Goal: Information Seeking & Learning: Compare options

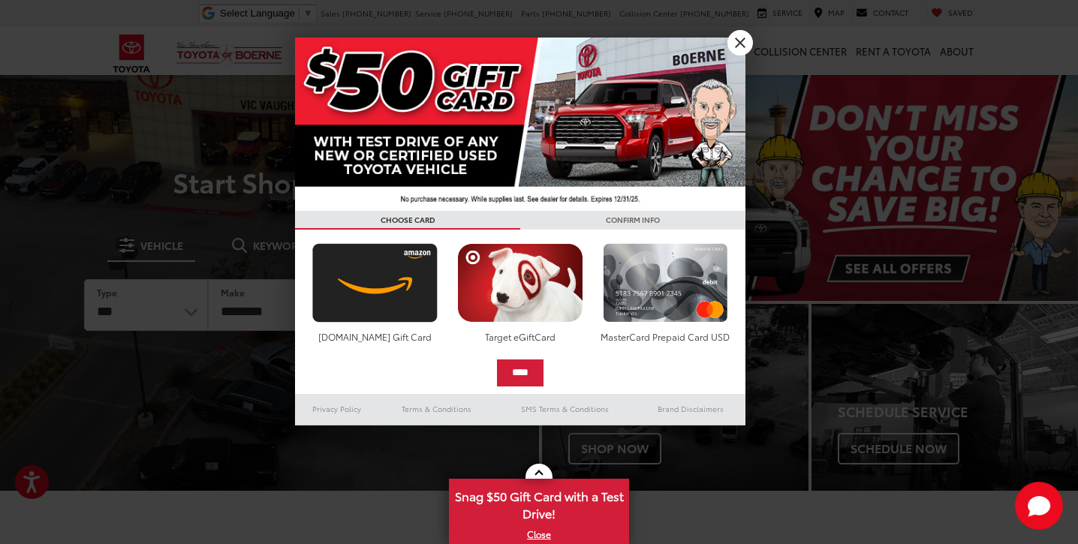
click at [737, 38] on link "X" at bounding box center [740, 43] width 26 height 26
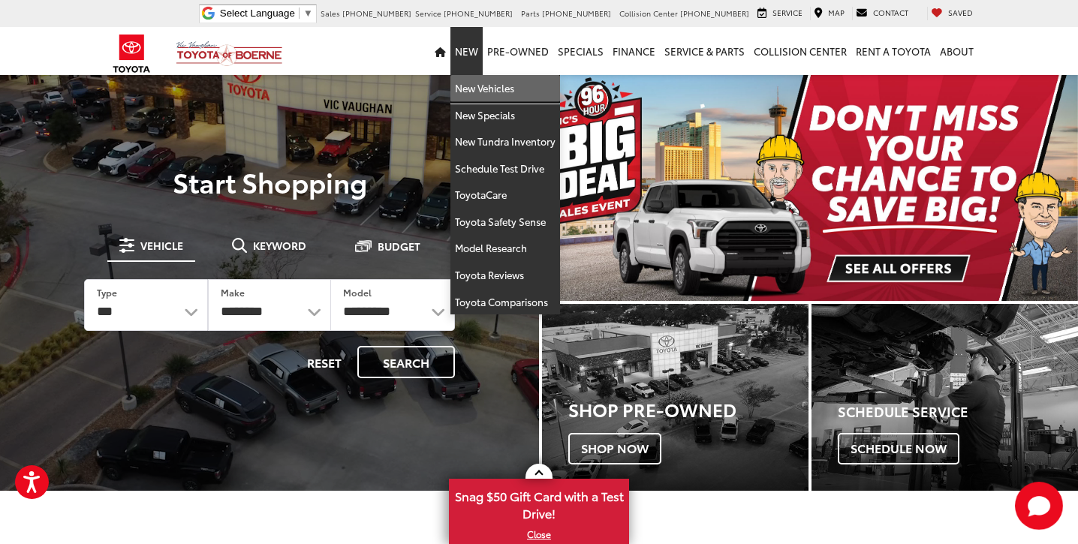
click at [474, 93] on link "New Vehicles" at bounding box center [505, 88] width 110 height 27
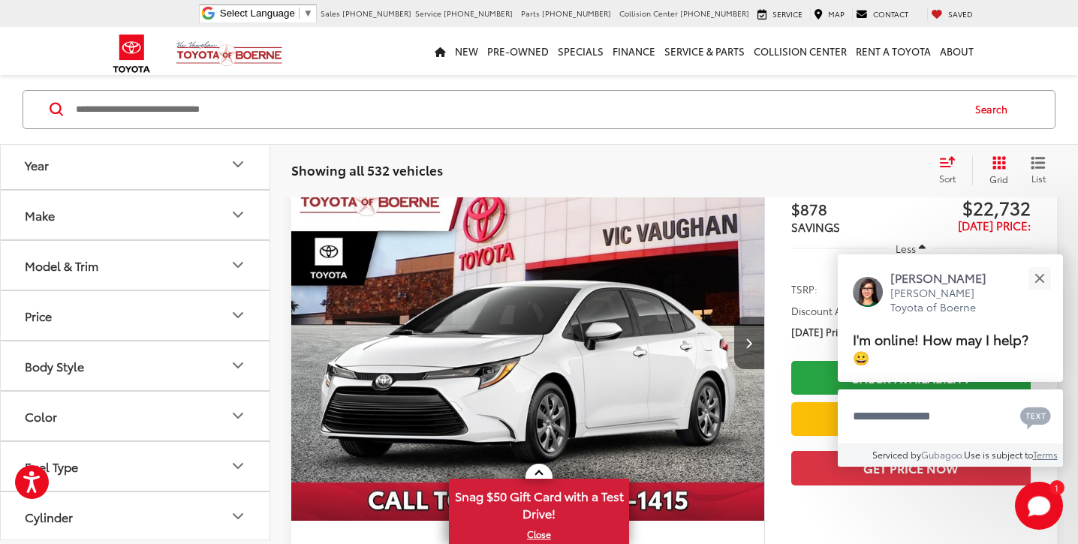
click at [236, 262] on icon "Model & Trim" at bounding box center [238, 265] width 18 height 18
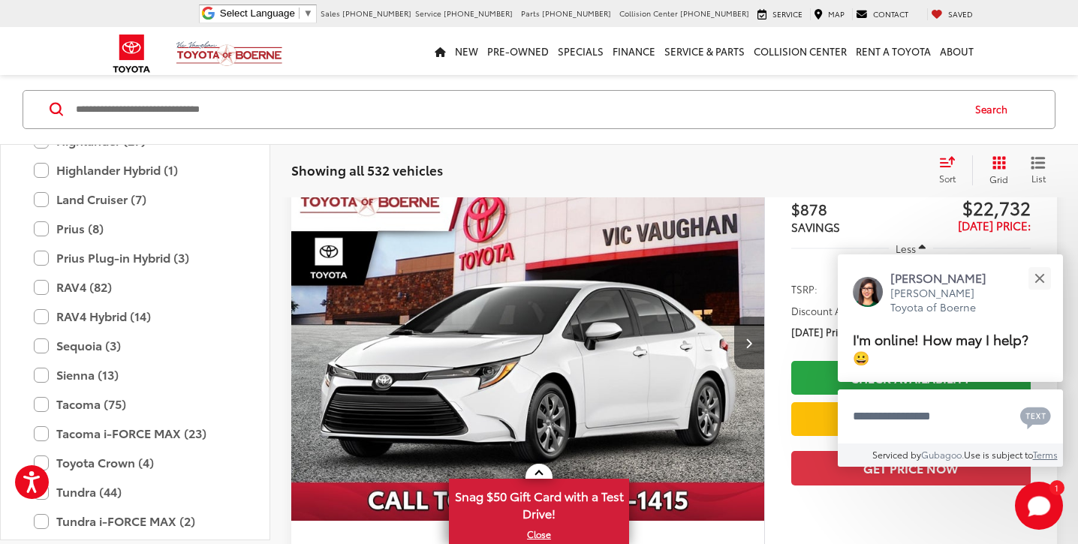
scroll to position [469, 0]
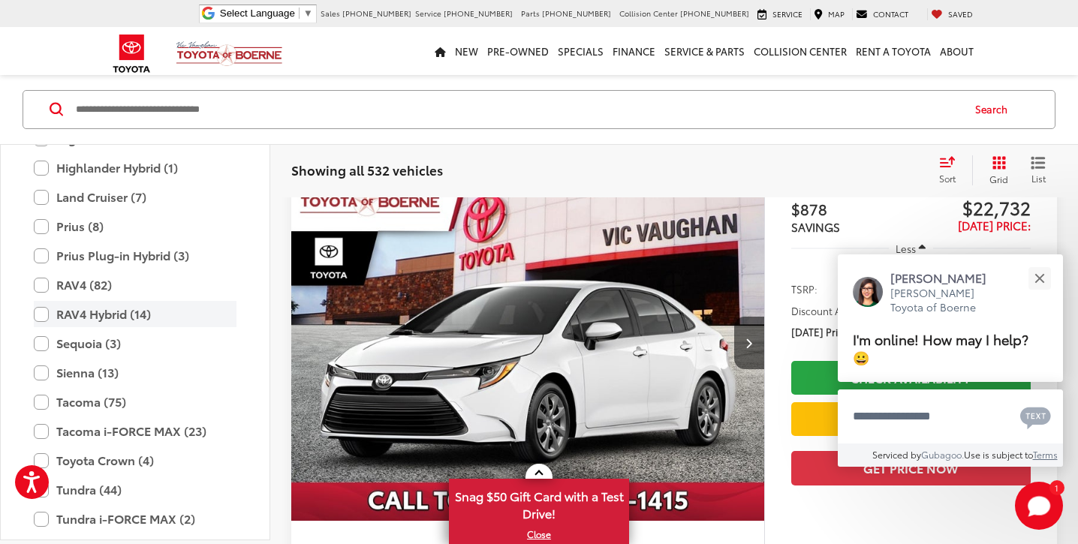
click at [45, 312] on label "RAV4 Hybrid (14)" at bounding box center [135, 314] width 203 height 26
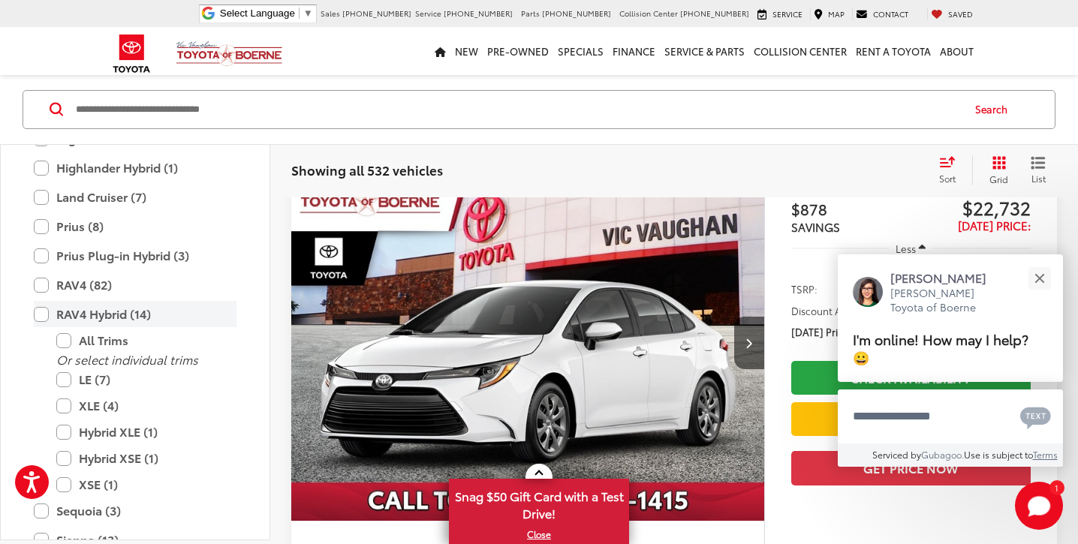
scroll to position [131, 0]
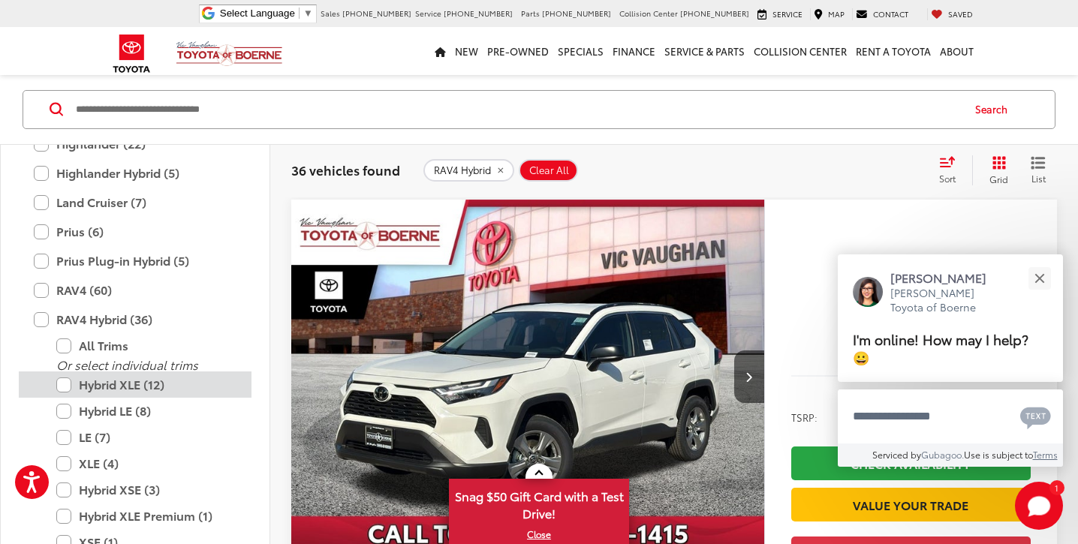
click at [64, 381] on label "Hybrid XLE (12)" at bounding box center [146, 384] width 180 height 26
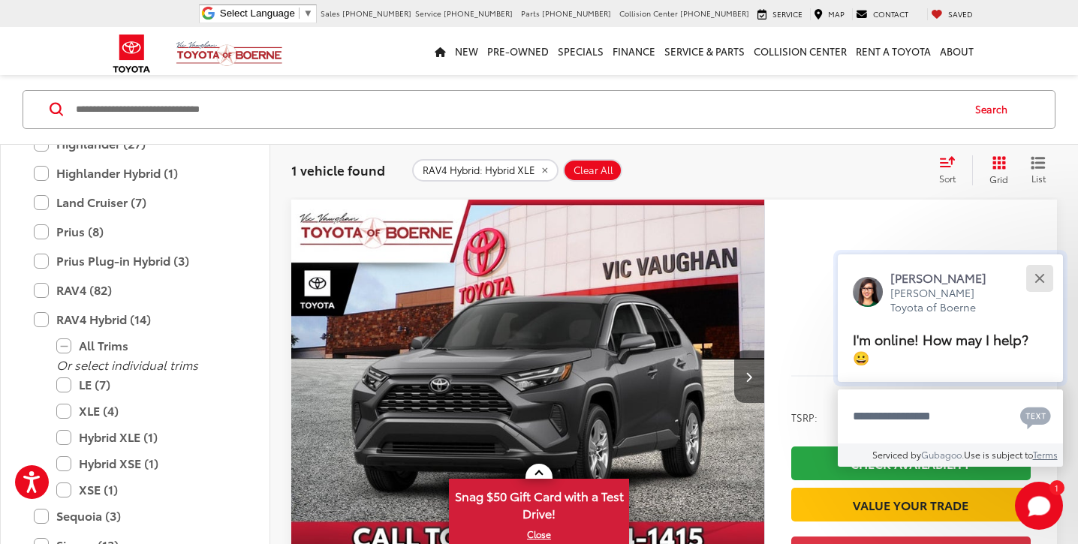
click at [1039, 277] on button "Close" at bounding box center [1039, 278] width 32 height 32
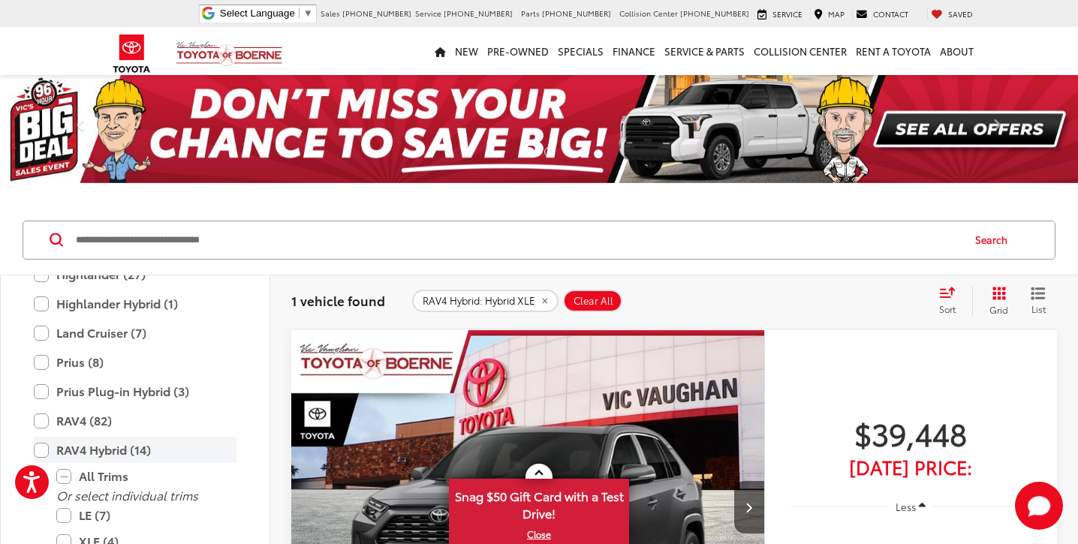
click at [38, 444] on label "RAV4 Hybrid (14)" at bounding box center [135, 450] width 203 height 26
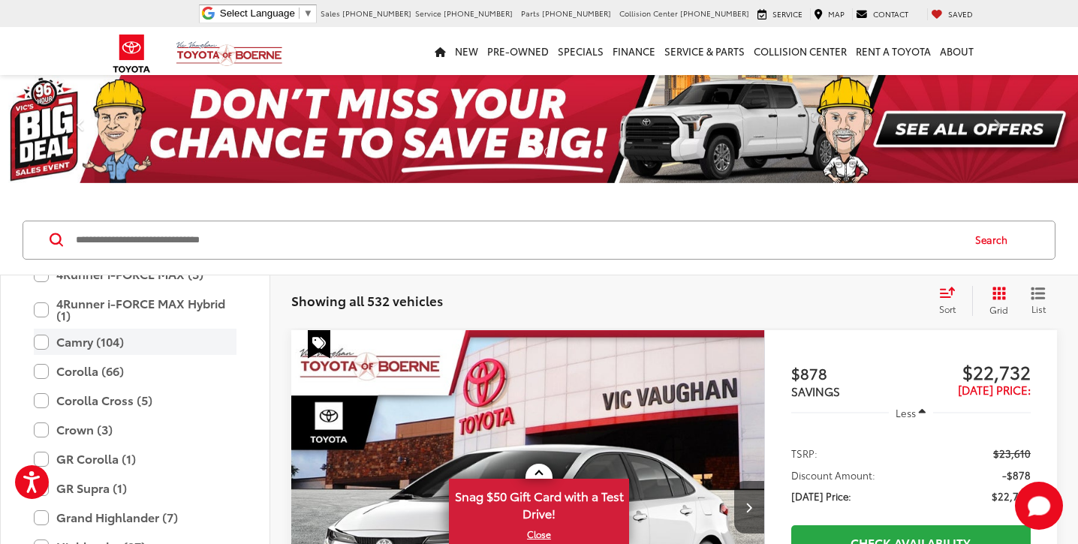
scroll to position [207, 0]
click at [41, 338] on label "Camry (104)" at bounding box center [135, 340] width 203 height 26
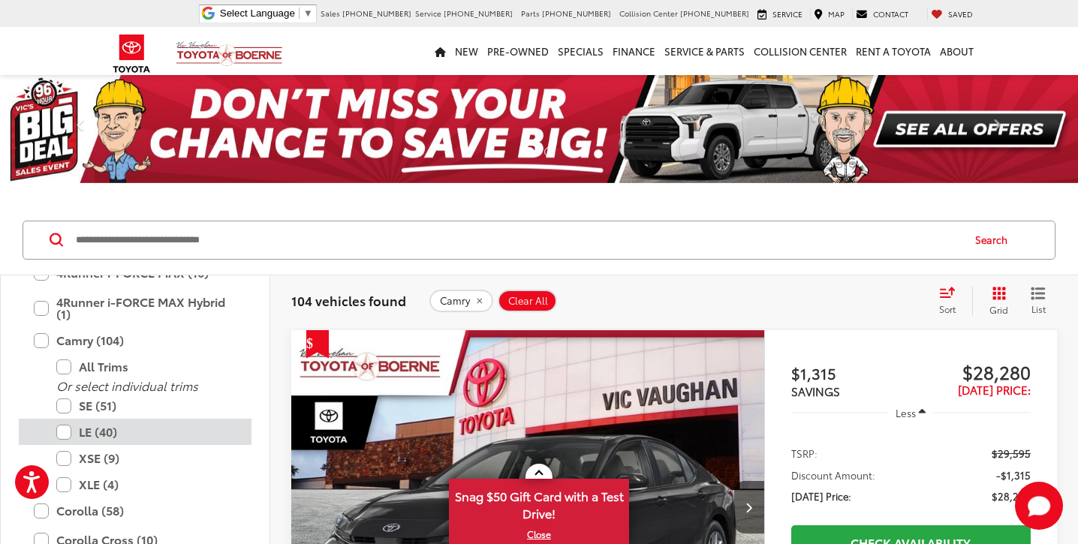
click at [63, 426] on label "LE (40)" at bounding box center [146, 432] width 180 height 26
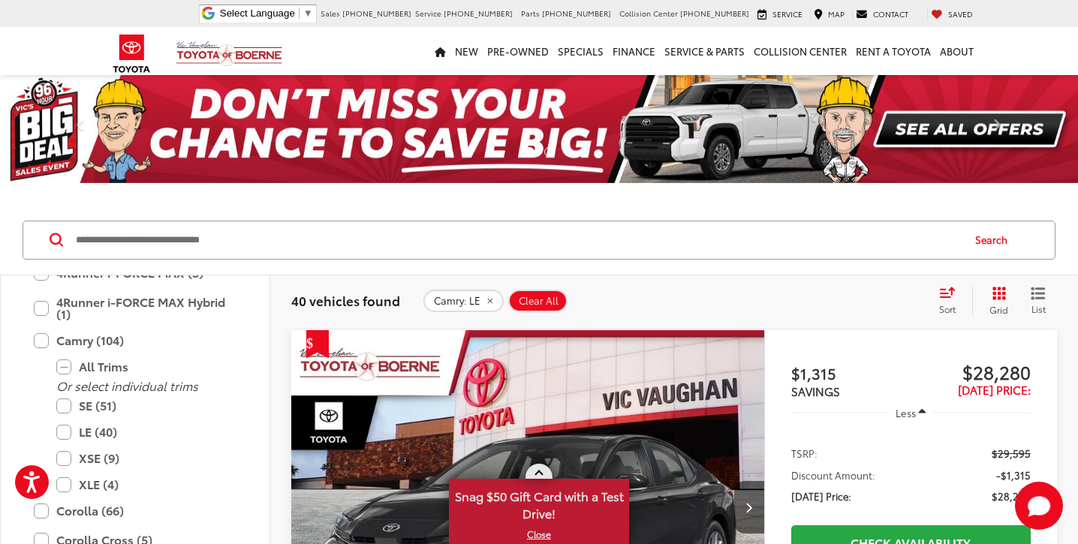
click at [542, 532] on link "X" at bounding box center [538, 534] width 177 height 17
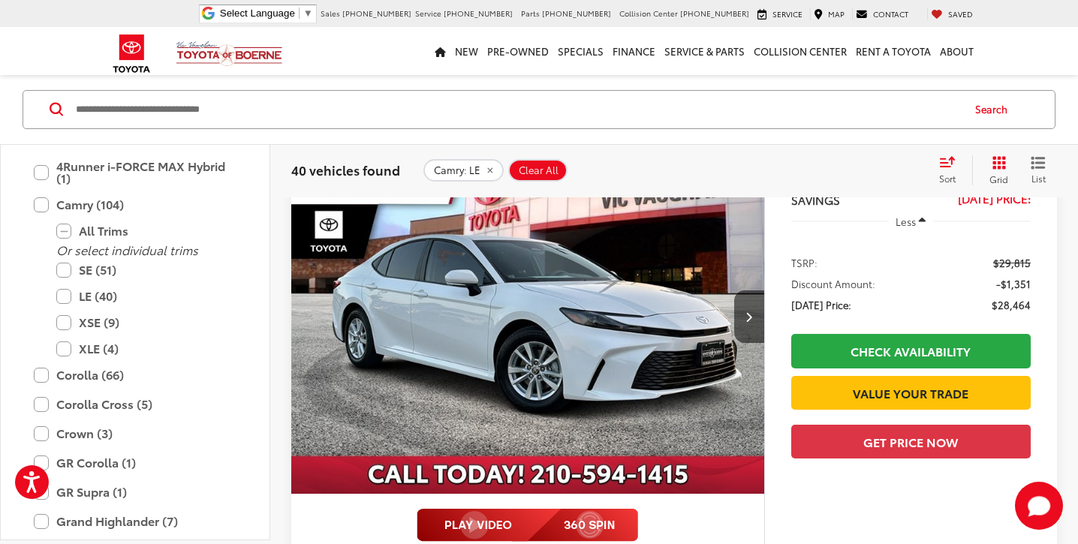
scroll to position [1433, 0]
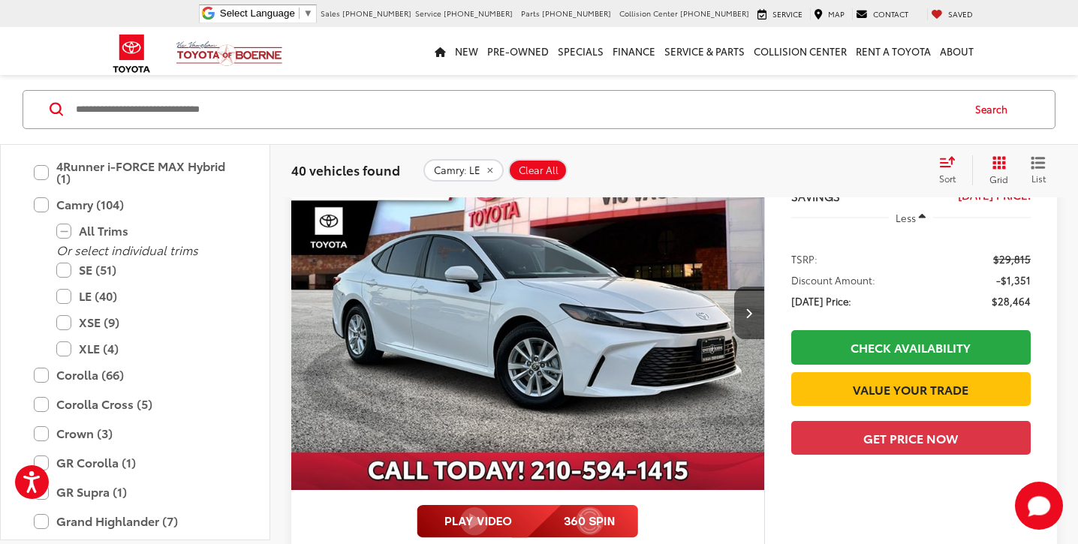
click at [489, 318] on img "2025 Toyota Camry LE 0" at bounding box center [527, 313] width 475 height 356
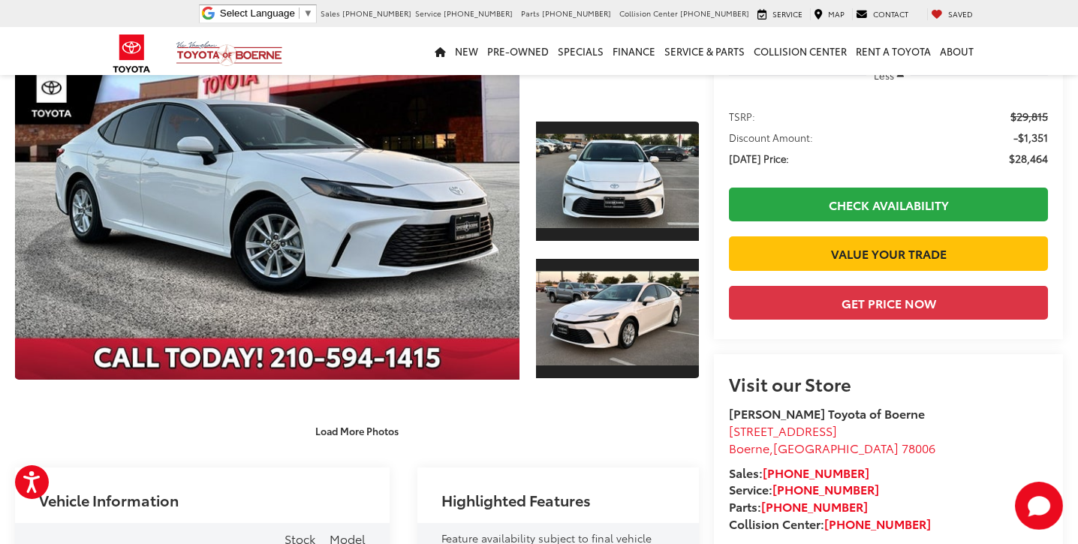
scroll to position [209, 0]
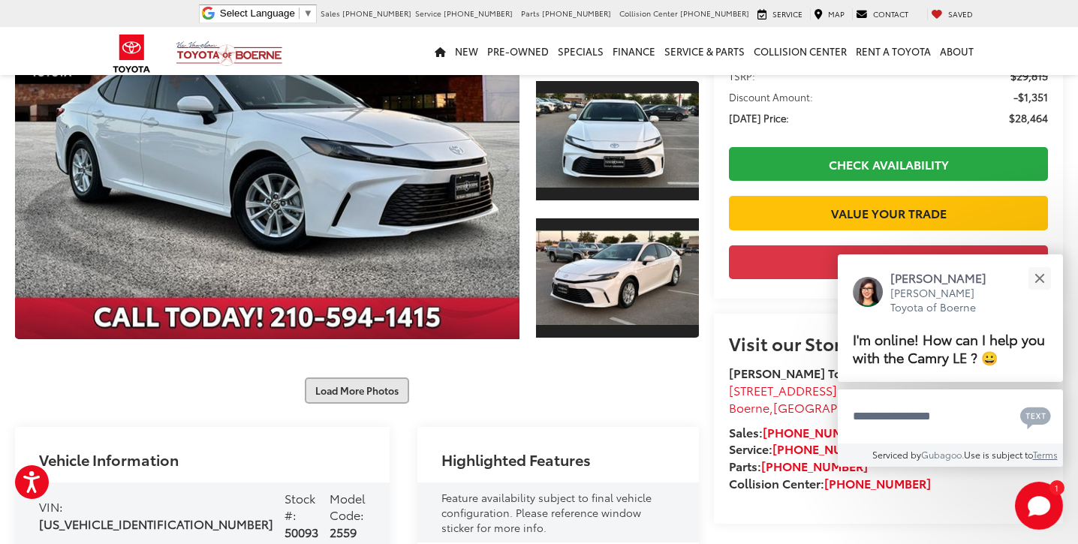
click at [358, 387] on button "Load More Photos" at bounding box center [357, 391] width 104 height 26
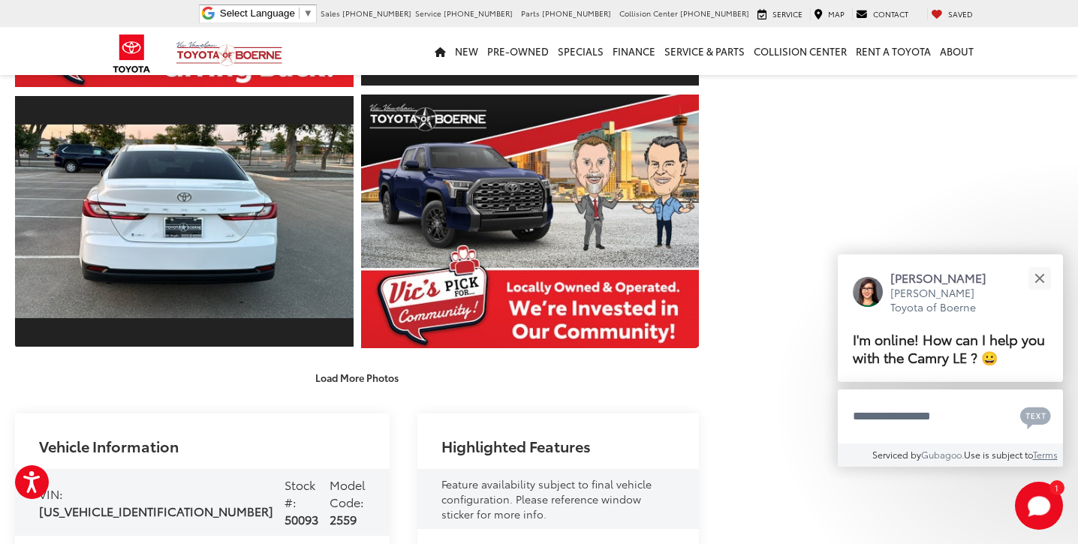
scroll to position [743, 0]
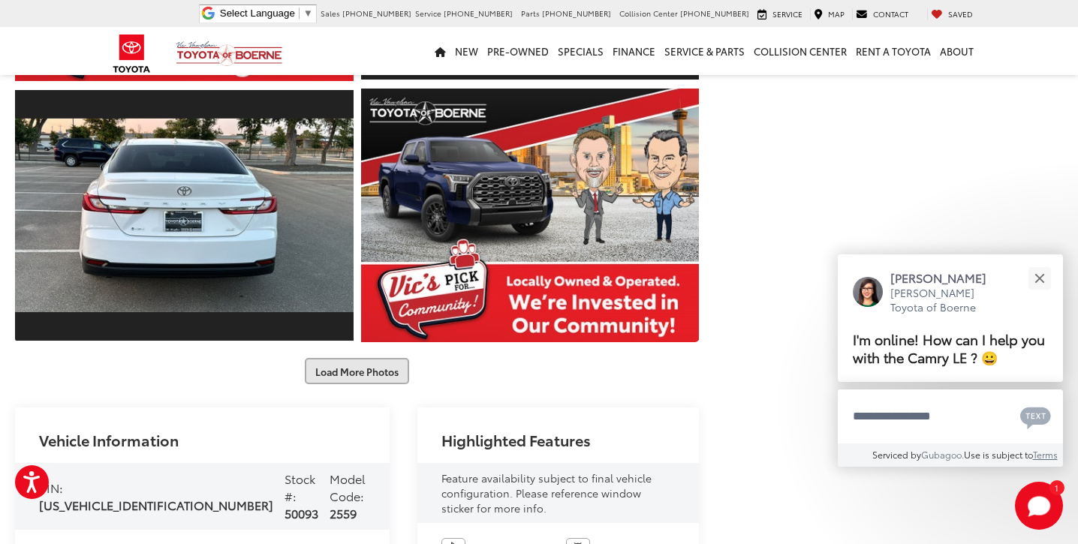
click at [356, 371] on button "Load More Photos" at bounding box center [357, 371] width 104 height 26
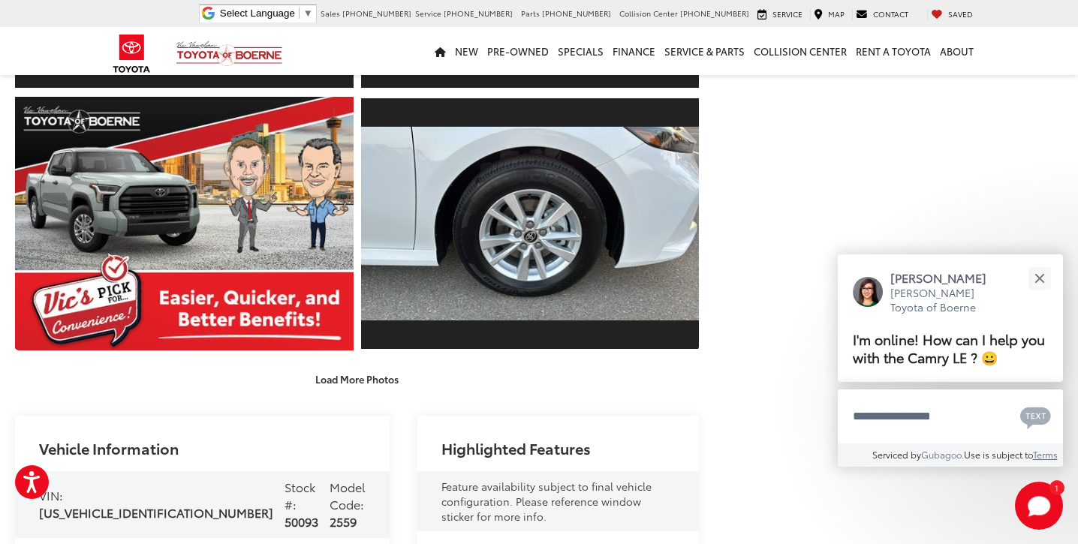
scroll to position [1259, 0]
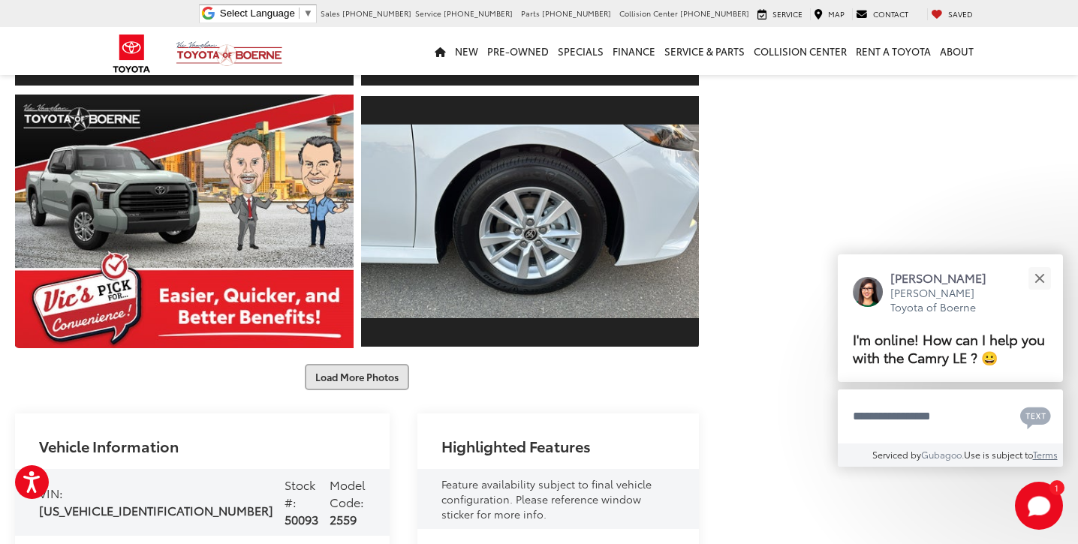
click at [356, 371] on button "Load More Photos" at bounding box center [357, 377] width 104 height 26
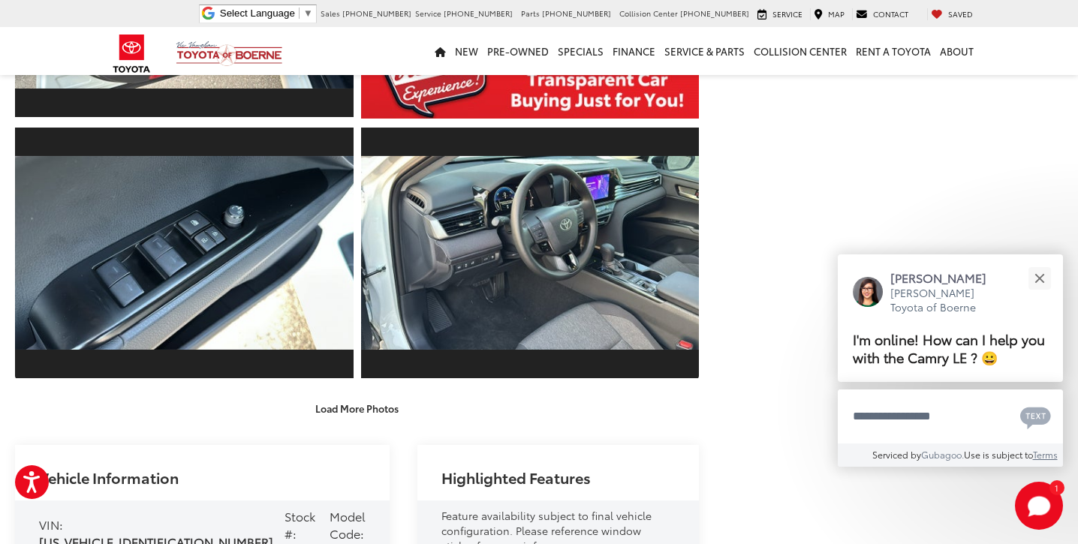
scroll to position [1753, 0]
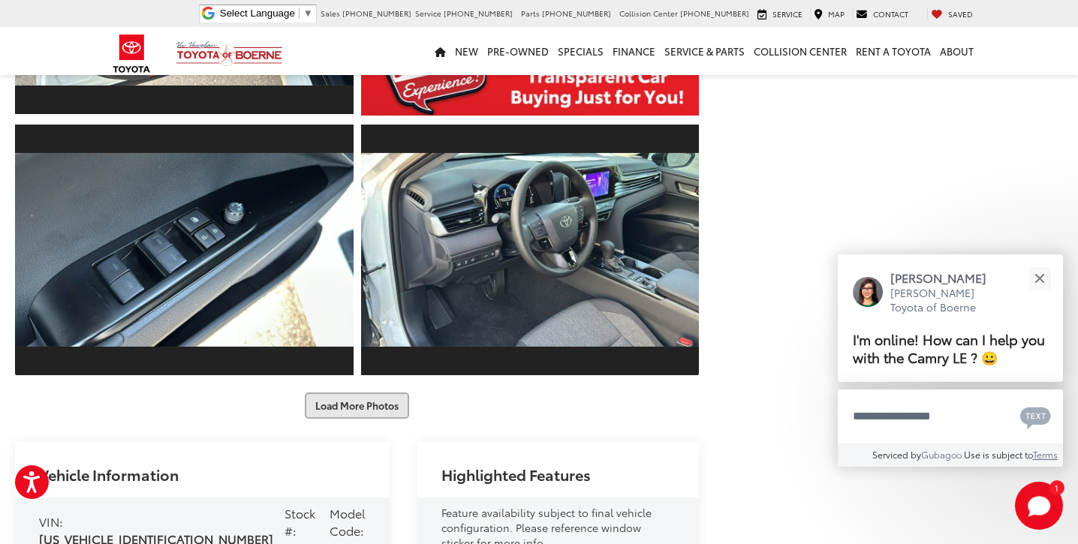
click at [360, 400] on button "Load More Photos" at bounding box center [357, 406] width 104 height 26
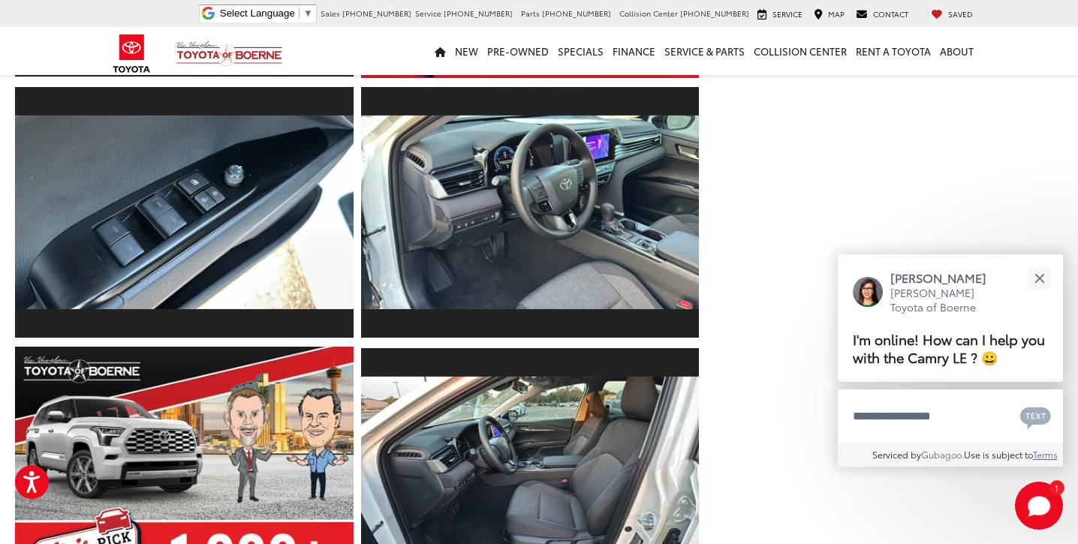
scroll to position [1794, 0]
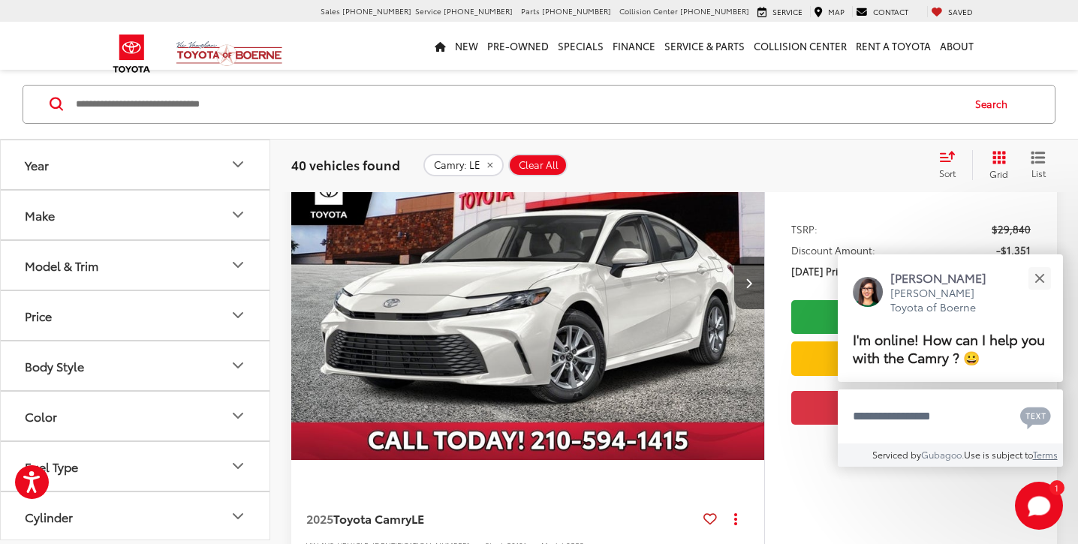
scroll to position [2109, 0]
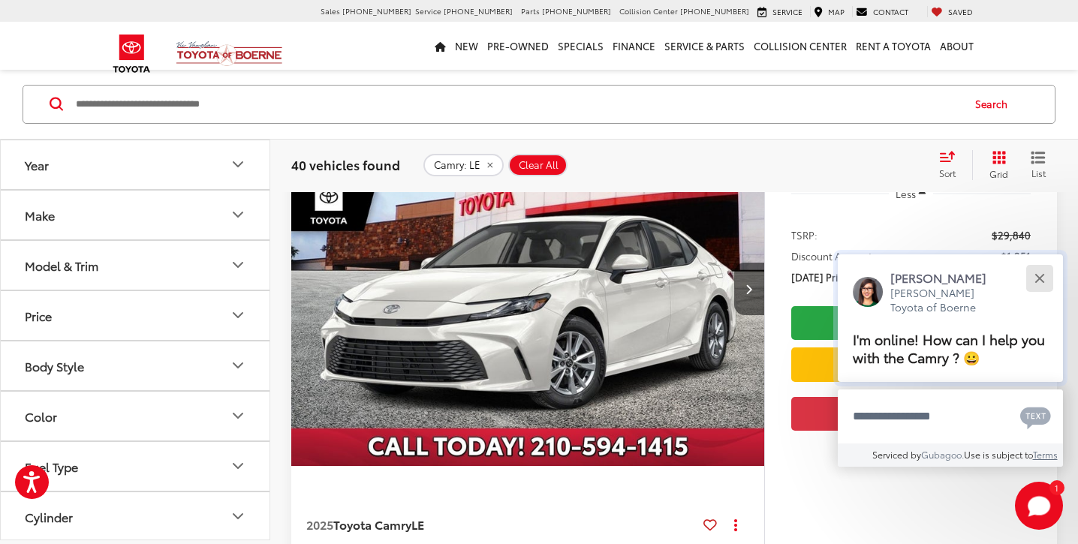
click at [1037, 277] on div "Close" at bounding box center [1039, 278] width 10 height 10
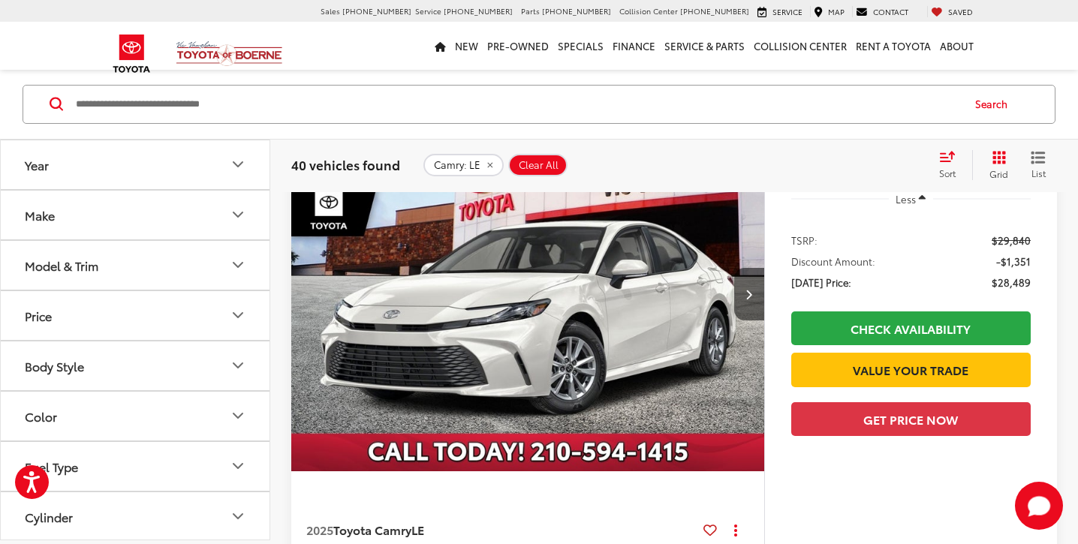
scroll to position [2105, 0]
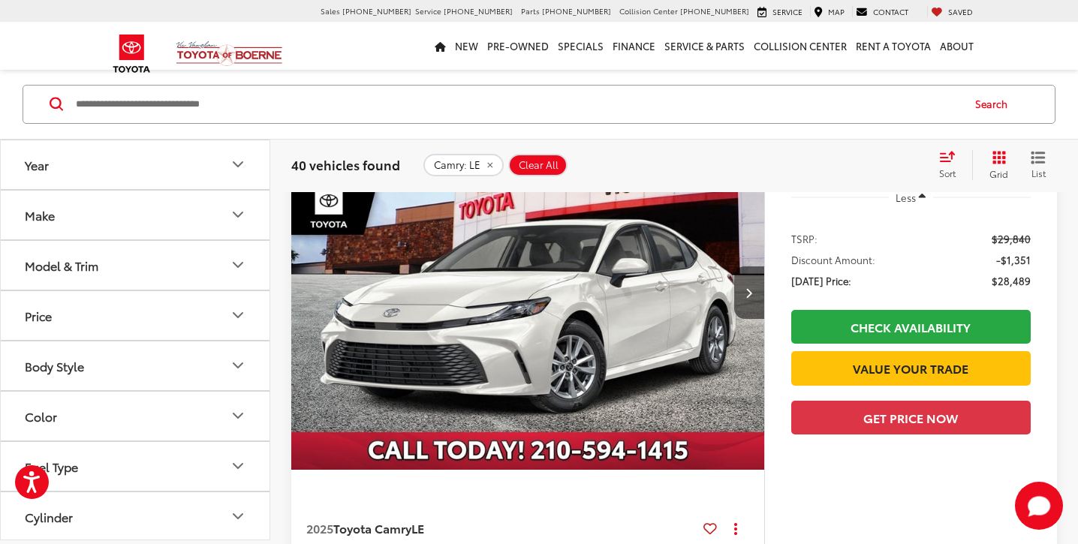
click at [505, 332] on img "2025 Toyota Camry LE 0" at bounding box center [527, 293] width 475 height 356
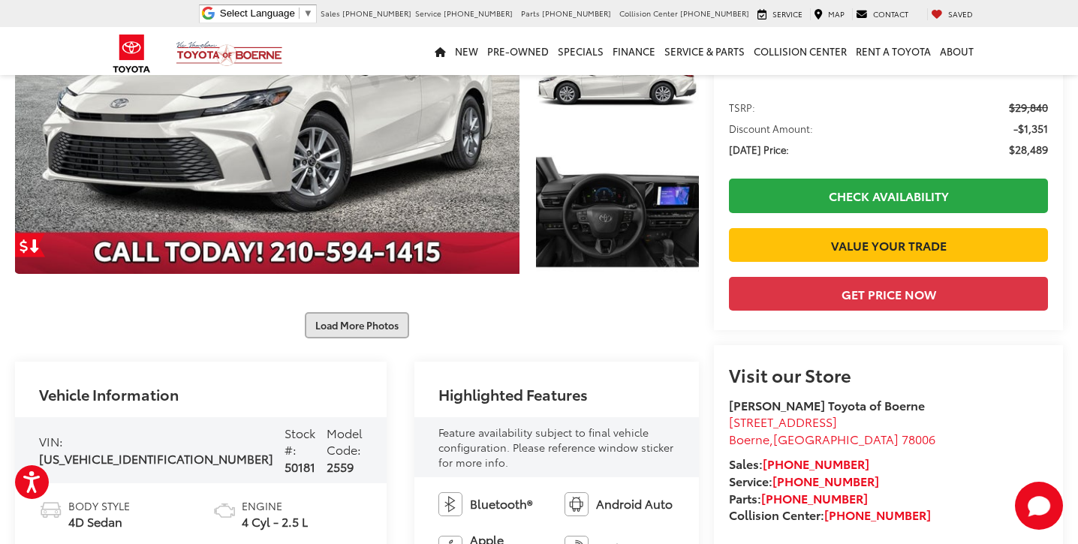
click at [358, 325] on button "Load More Photos" at bounding box center [357, 325] width 104 height 26
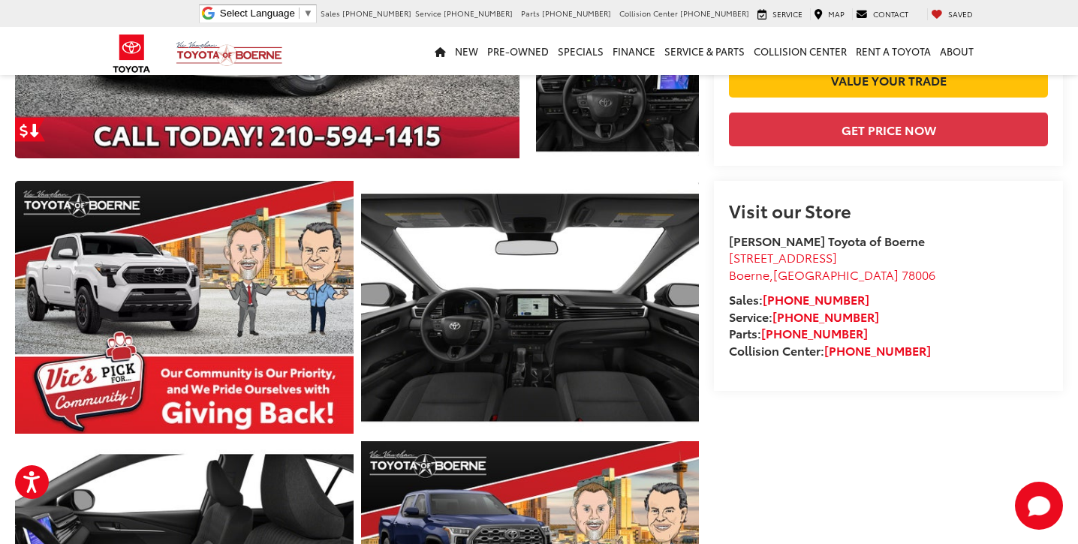
scroll to position [414, 0]
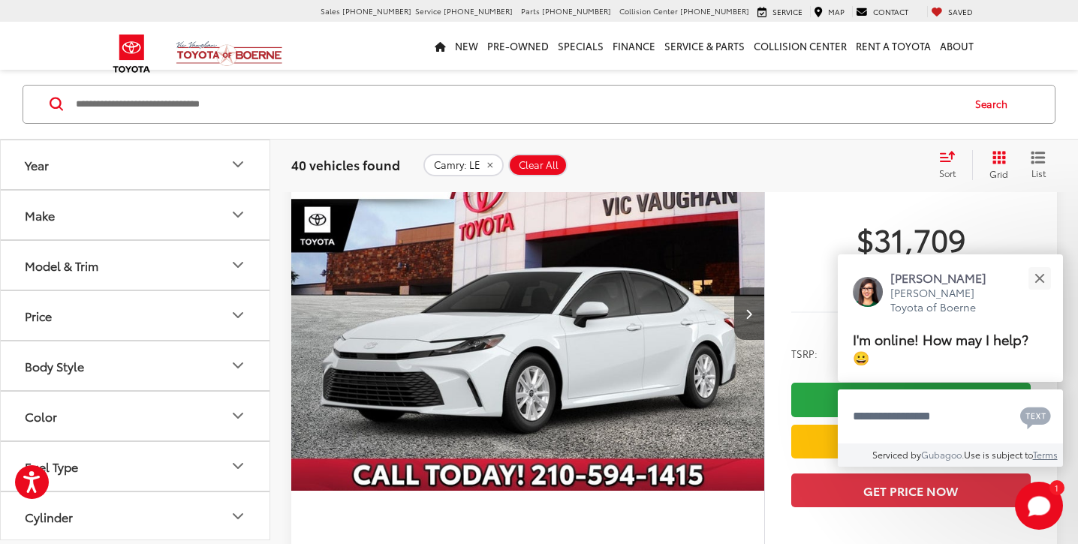
scroll to position [4593, 0]
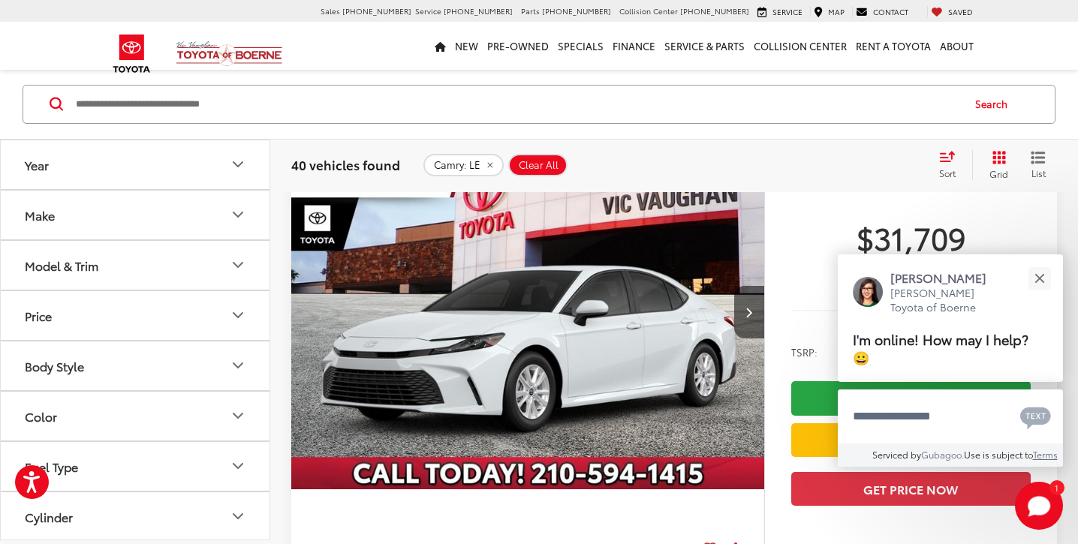
click at [492, 308] on img "2026 Toyota Camry LE 0" at bounding box center [527, 312] width 475 height 356
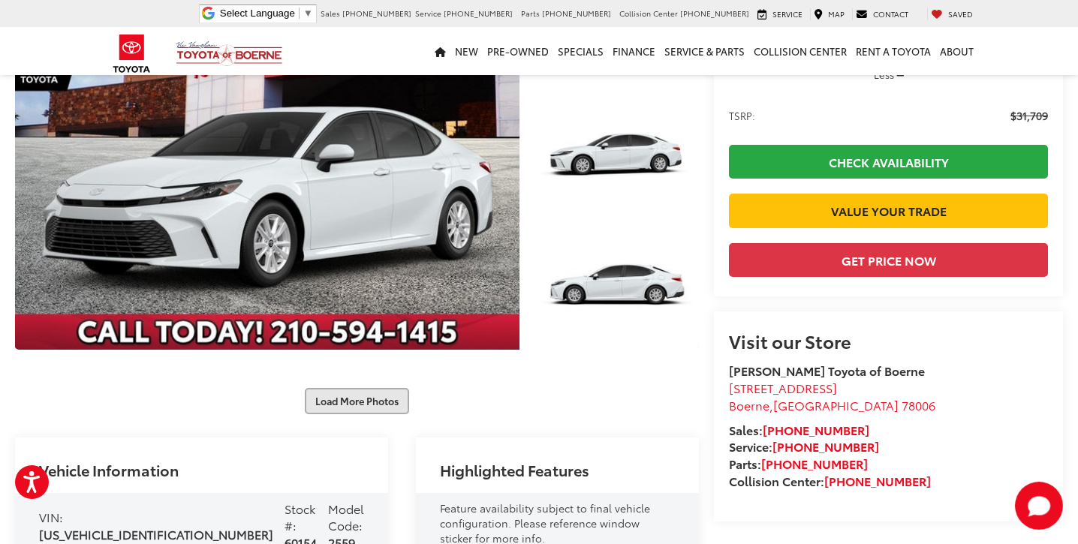
click at [354, 399] on button "Load More Photos" at bounding box center [357, 401] width 104 height 26
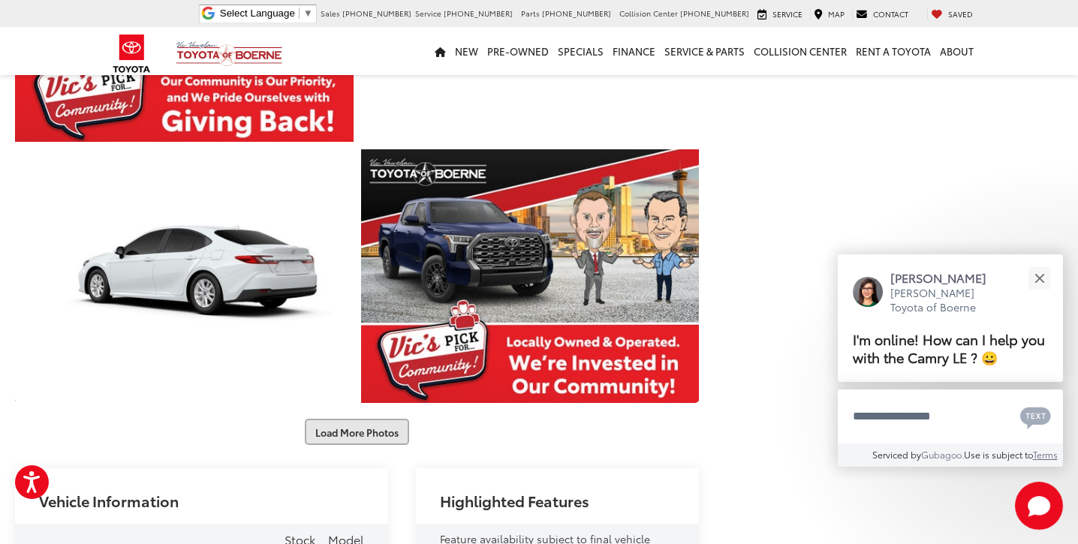
scroll to position [653, 0]
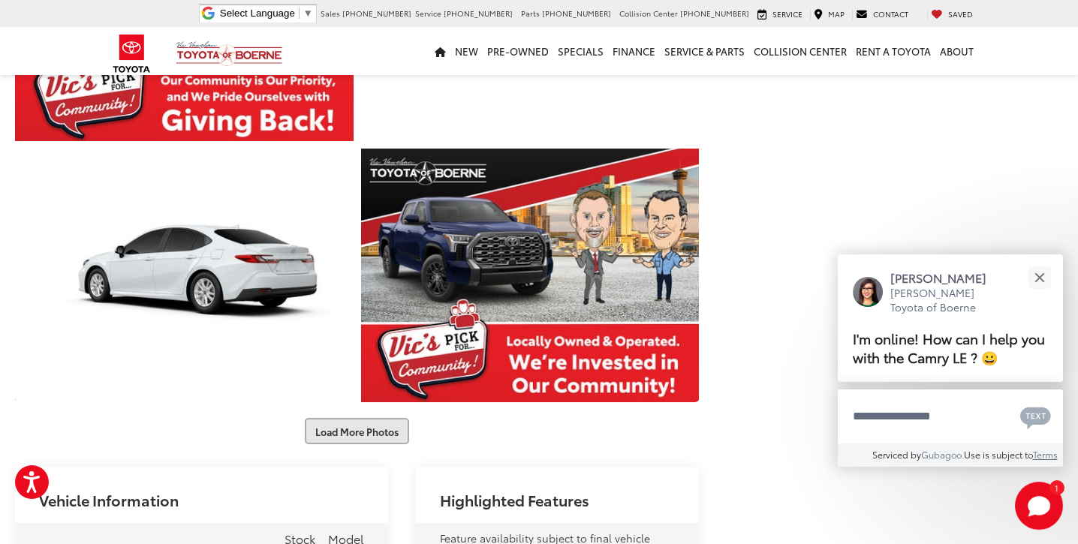
click at [355, 433] on button "Load More Photos" at bounding box center [357, 431] width 104 height 26
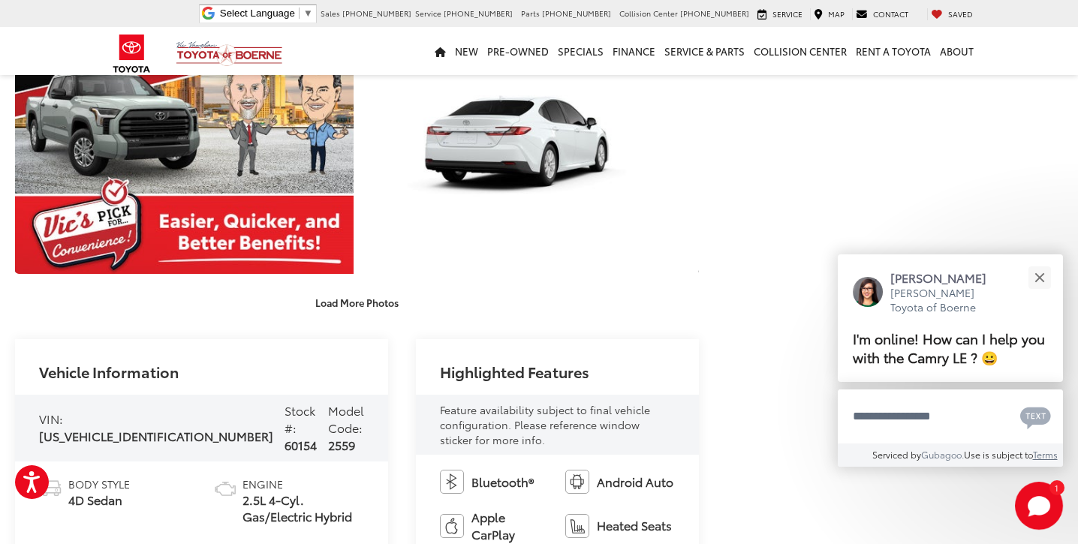
scroll to position [1304, 0]
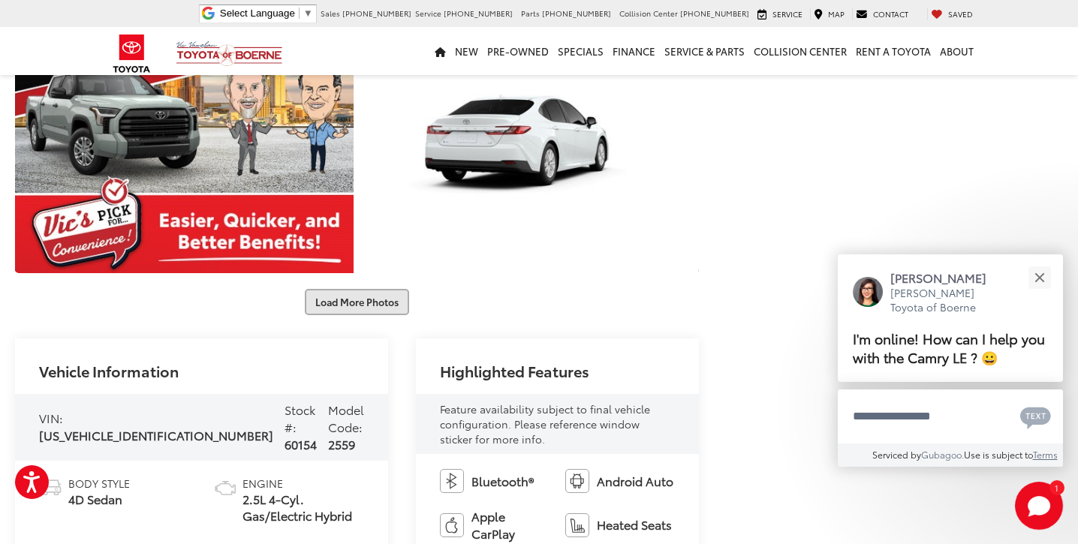
click at [353, 303] on button "Load More Photos" at bounding box center [357, 302] width 104 height 26
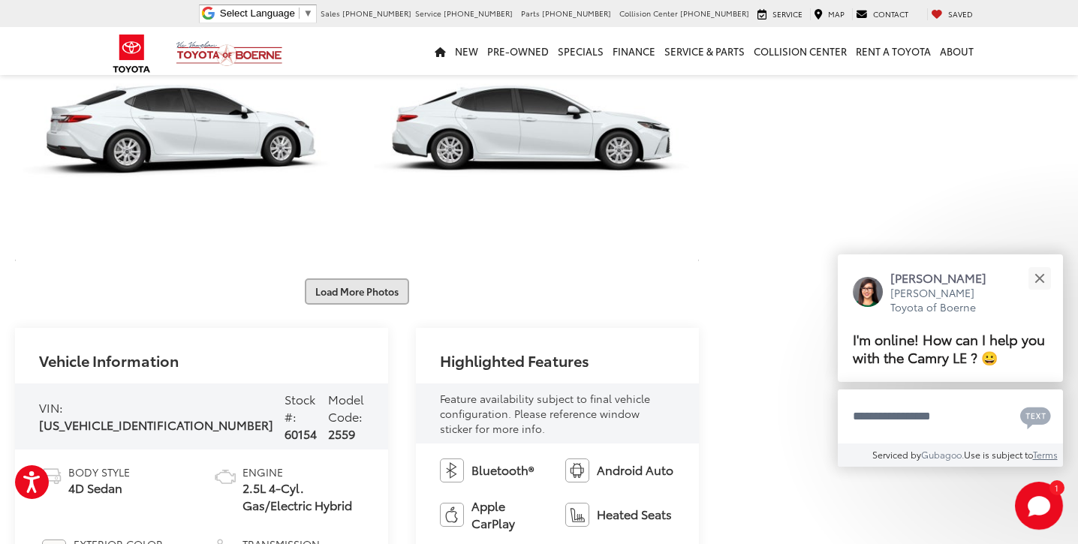
scroll to position [1839, 0]
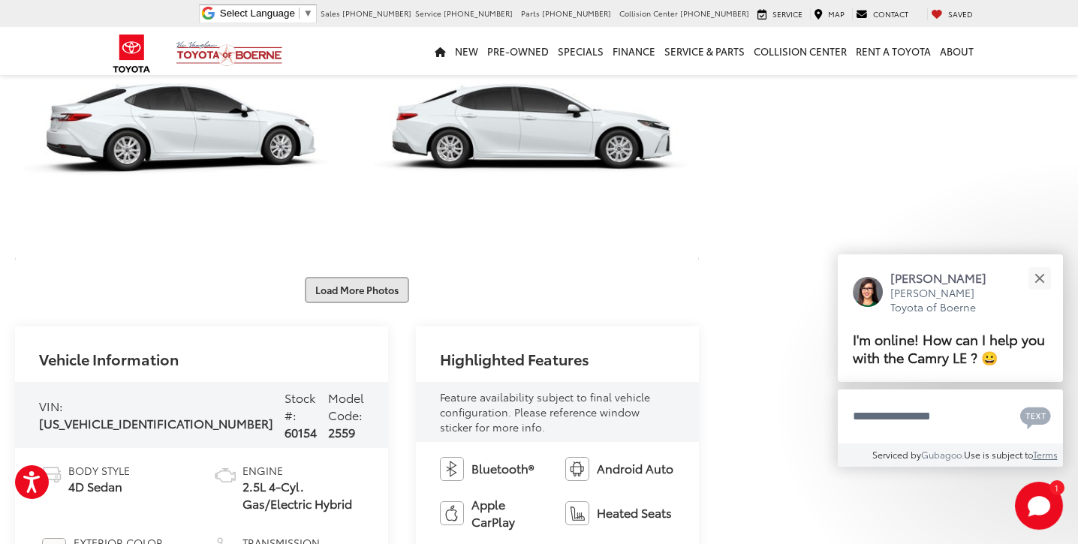
click at [351, 289] on button "Load More Photos" at bounding box center [357, 290] width 104 height 26
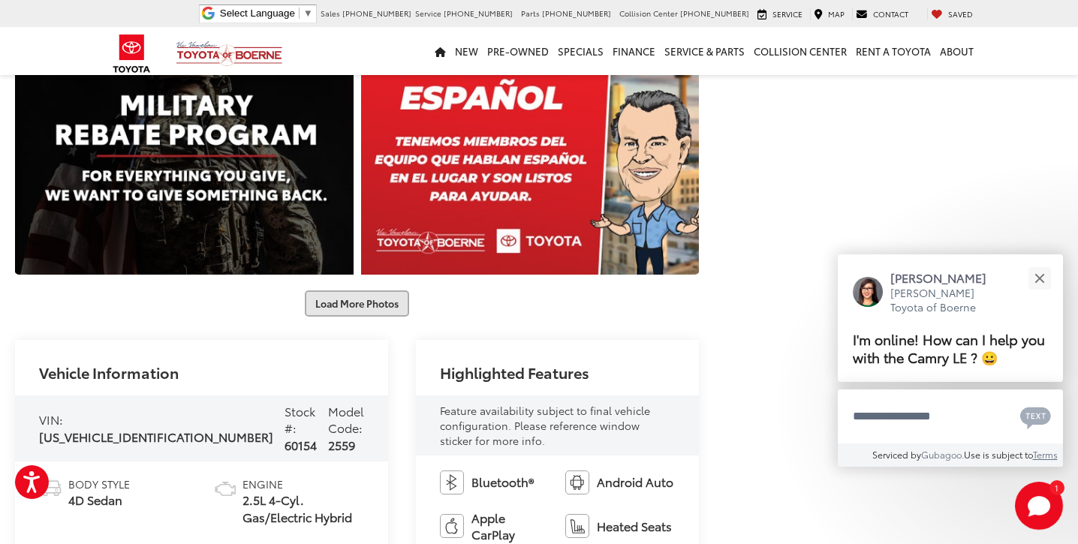
scroll to position [2351, 0]
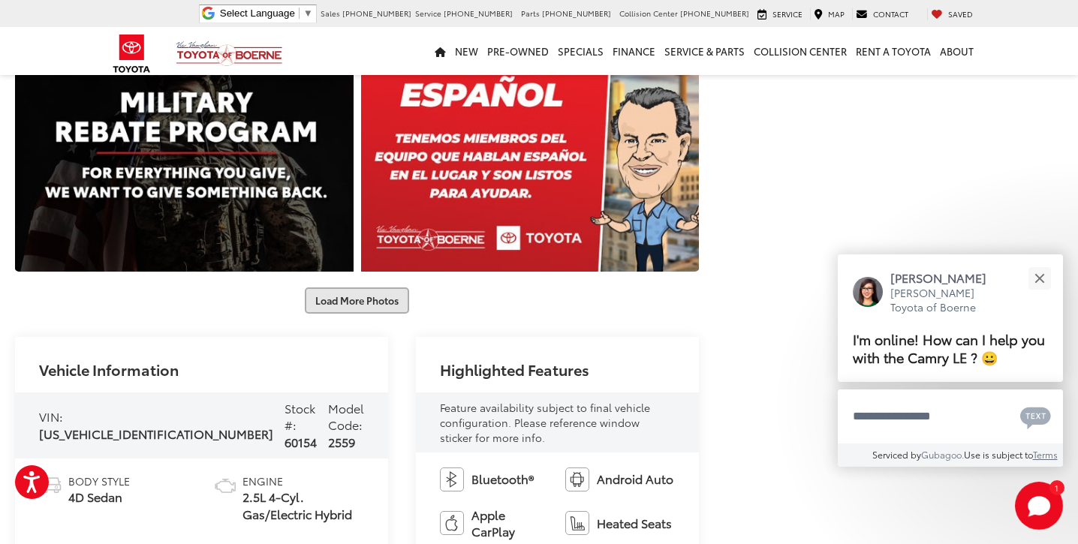
click at [355, 302] on button "Load More Photos" at bounding box center [357, 300] width 104 height 26
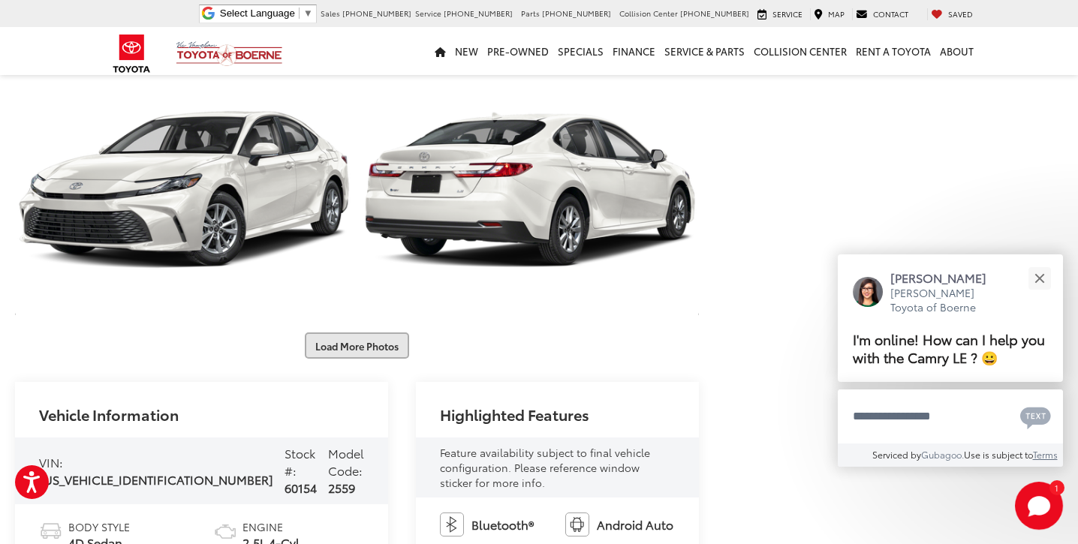
scroll to position [2837, 0]
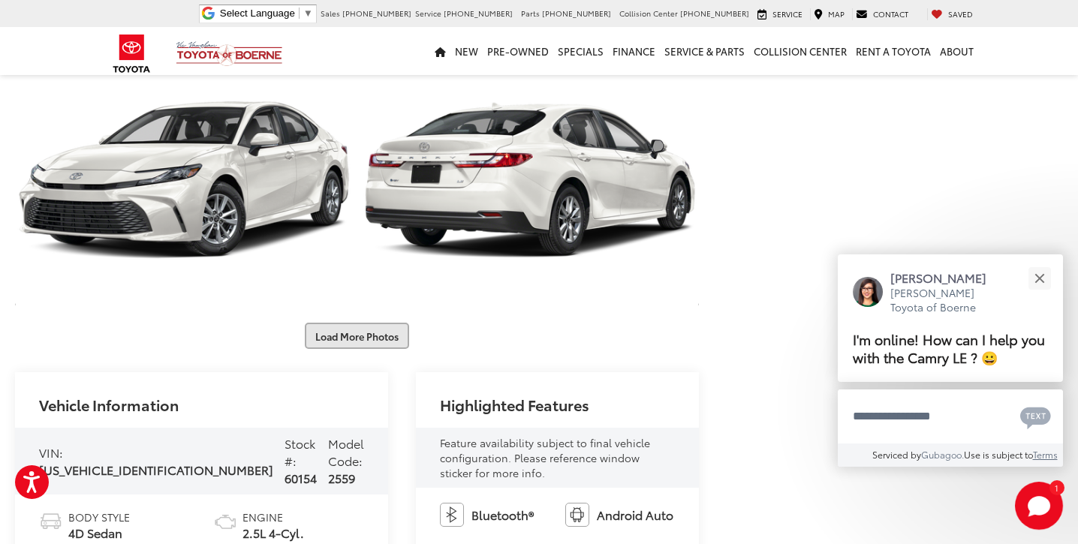
click at [353, 334] on button "Load More Photos" at bounding box center [357, 336] width 104 height 26
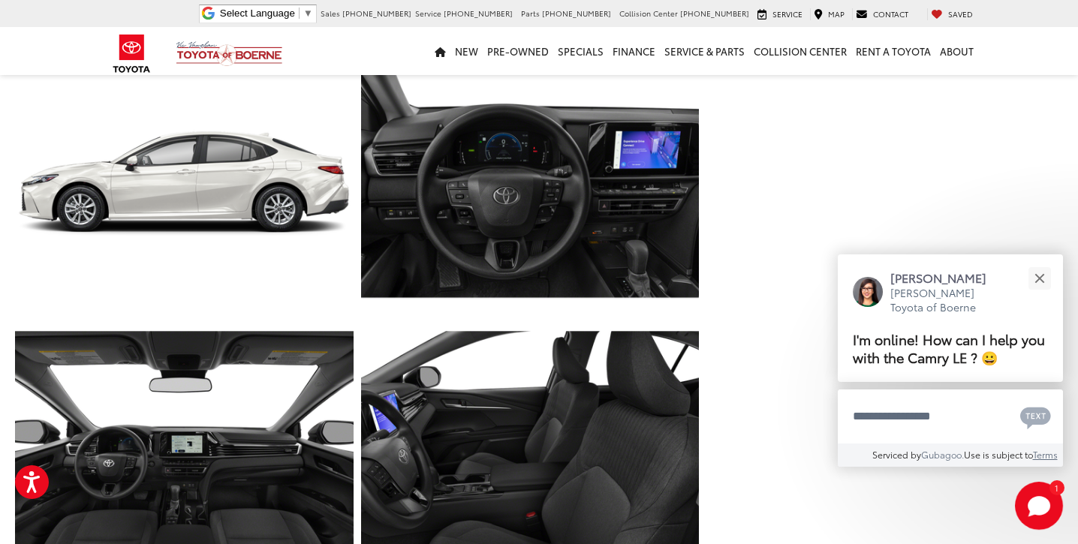
scroll to position [3096, 0]
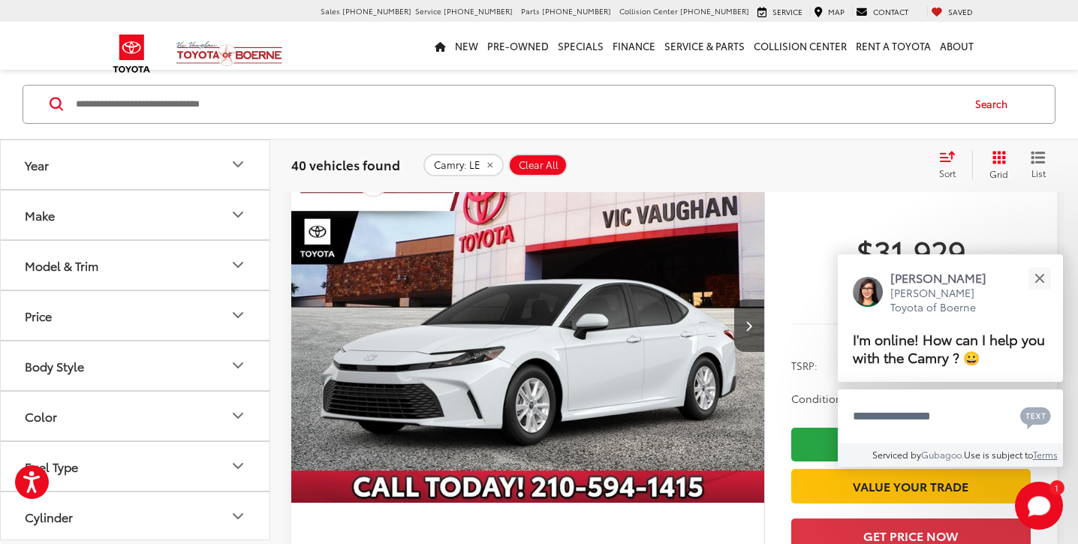
scroll to position [5194, 0]
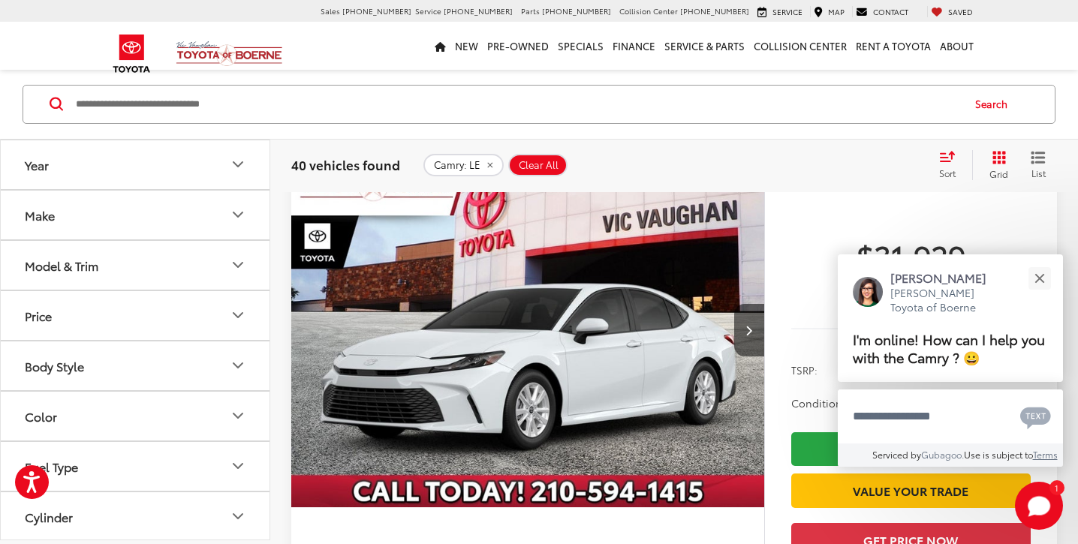
click at [511, 319] on img "2026 Toyota Camry LE 0" at bounding box center [527, 330] width 475 height 356
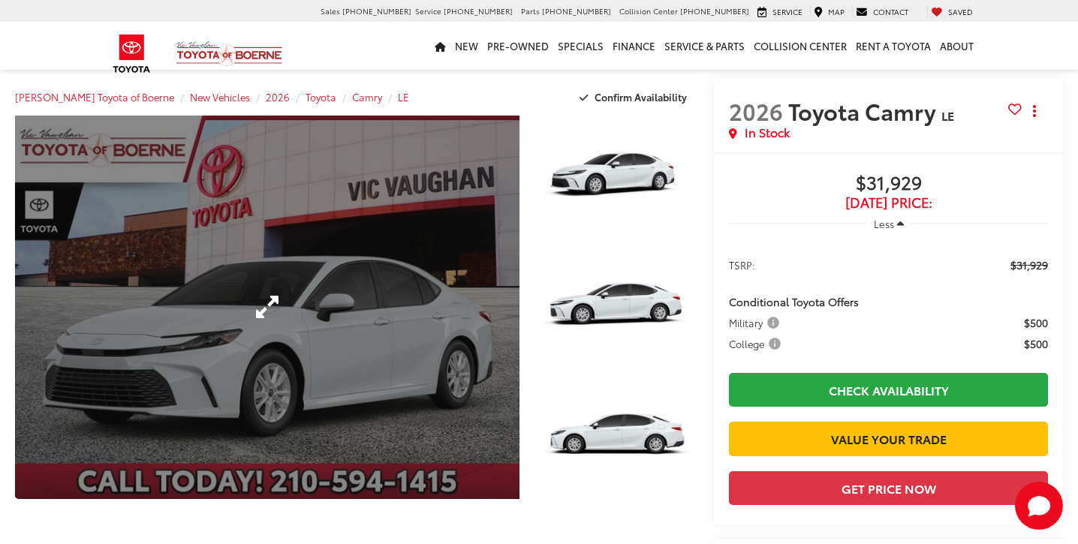
scroll to position [223, 0]
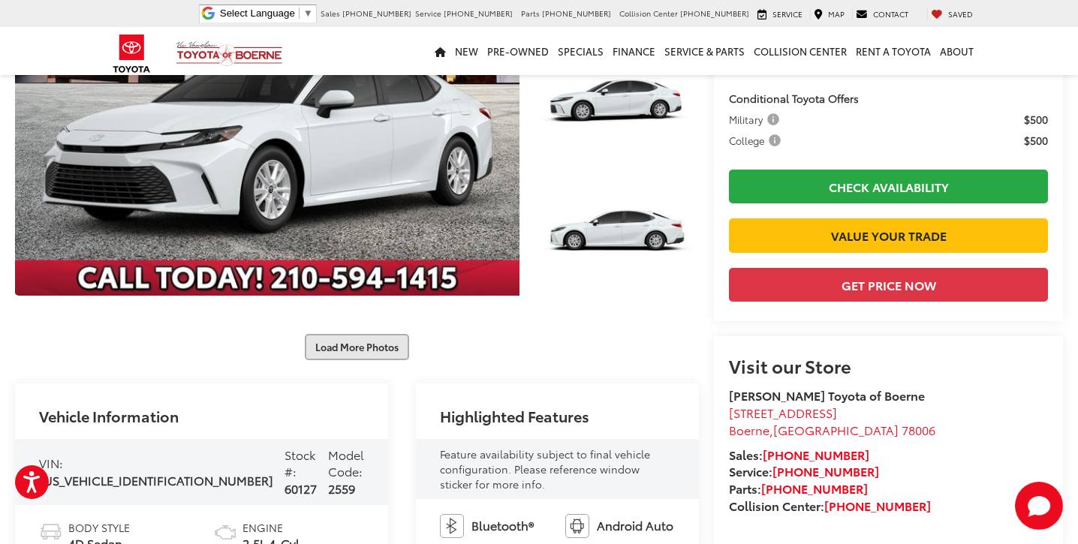
click at [358, 349] on button "Load More Photos" at bounding box center [357, 347] width 104 height 26
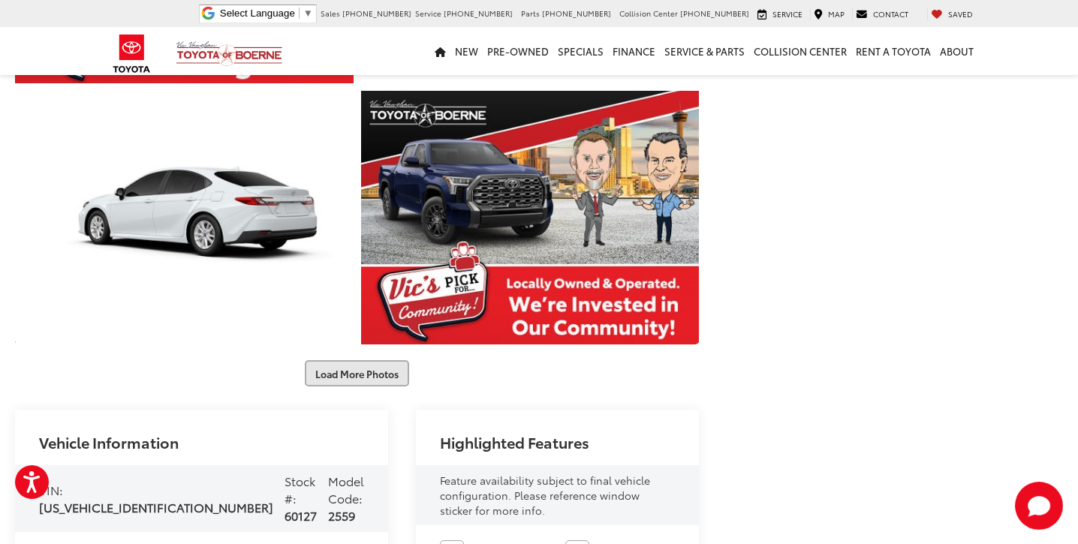
scroll to position [719, 0]
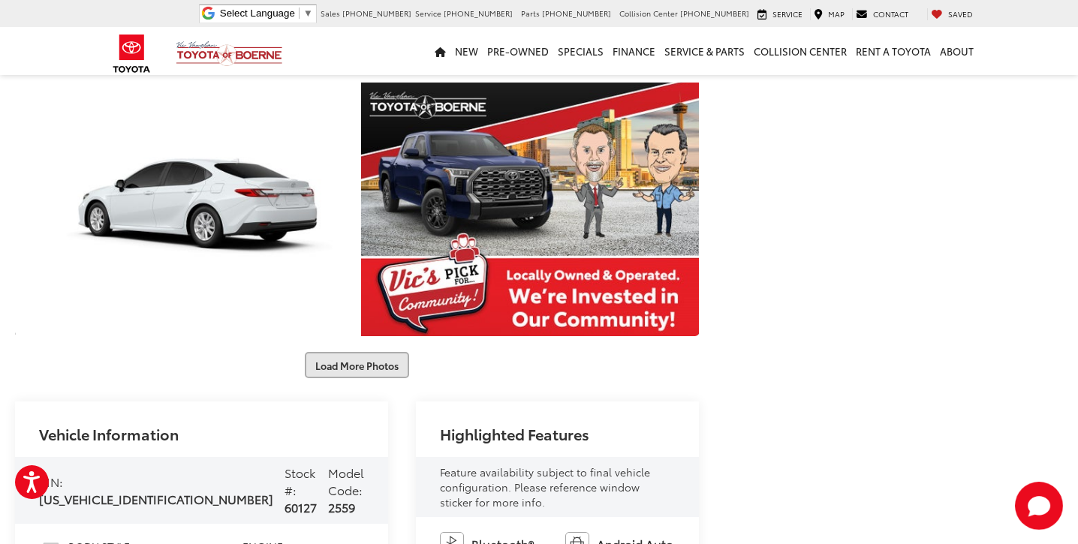
click at [356, 362] on button "Load More Photos" at bounding box center [357, 365] width 104 height 26
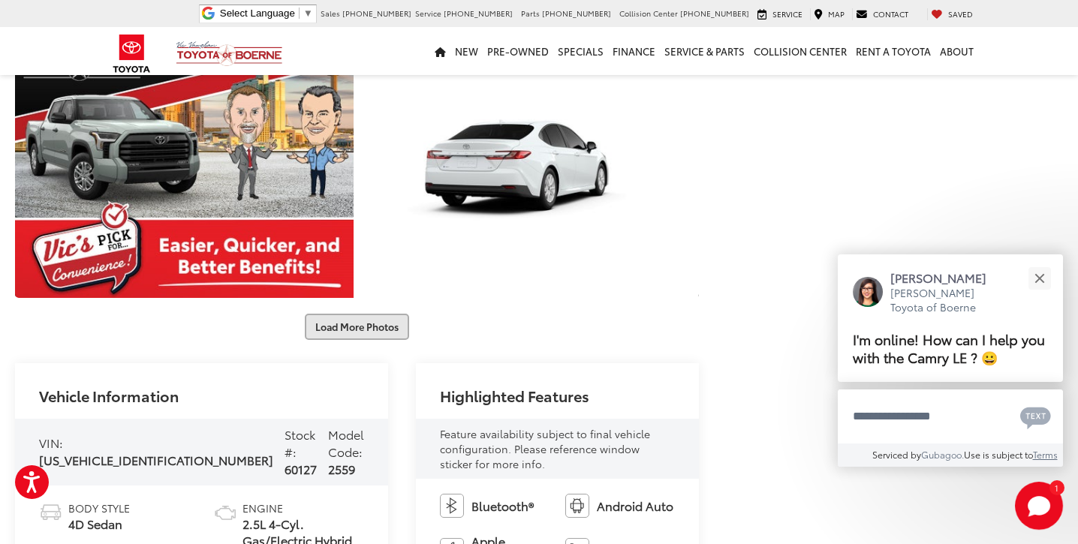
scroll to position [1280, 0]
click at [356, 326] on button "Load More Photos" at bounding box center [357, 326] width 104 height 26
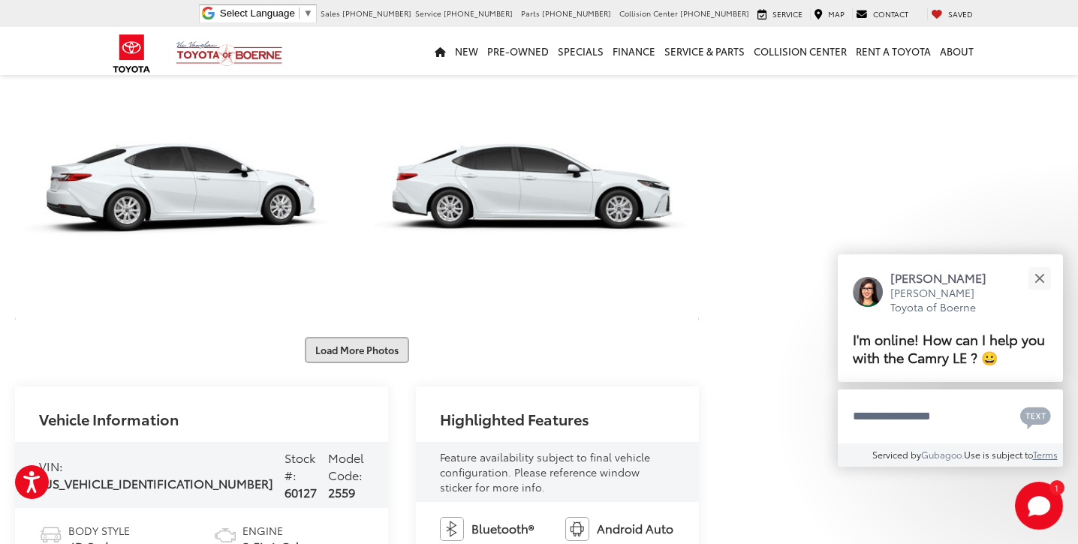
scroll to position [1779, 0]
click at [353, 346] on button "Load More Photos" at bounding box center [357, 349] width 104 height 26
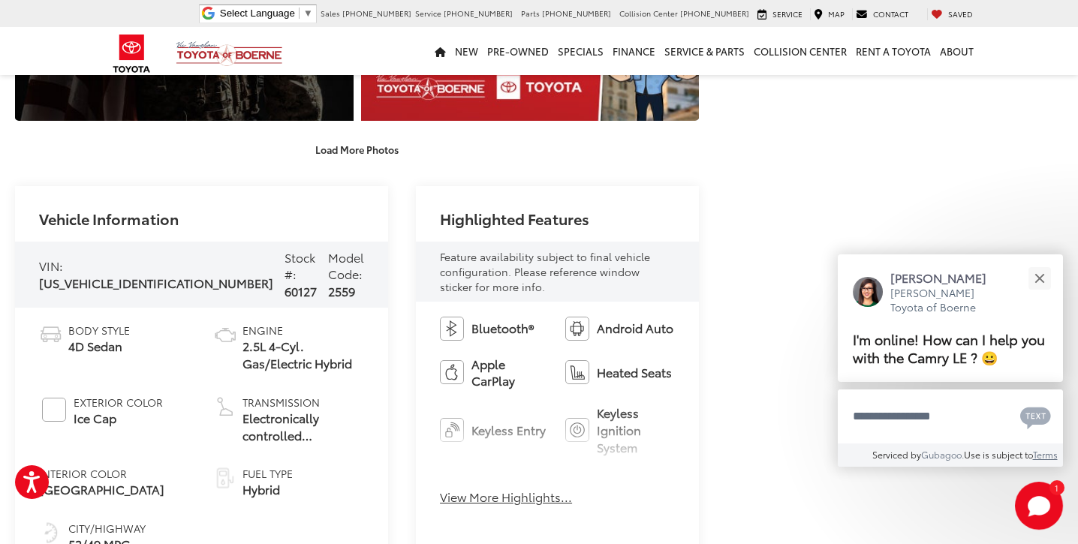
scroll to position [2502, 0]
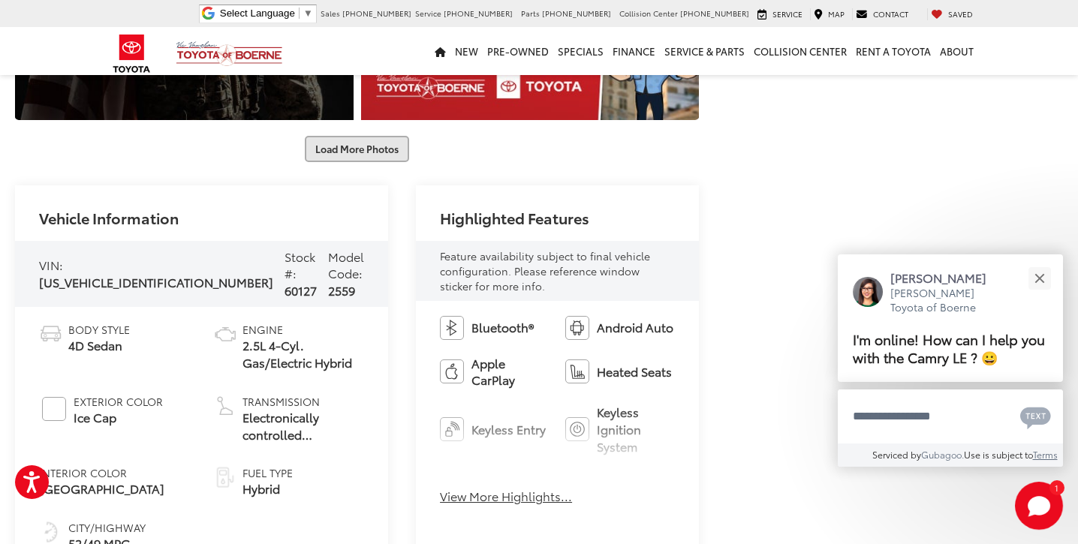
click at [353, 152] on button "Load More Photos" at bounding box center [357, 149] width 104 height 26
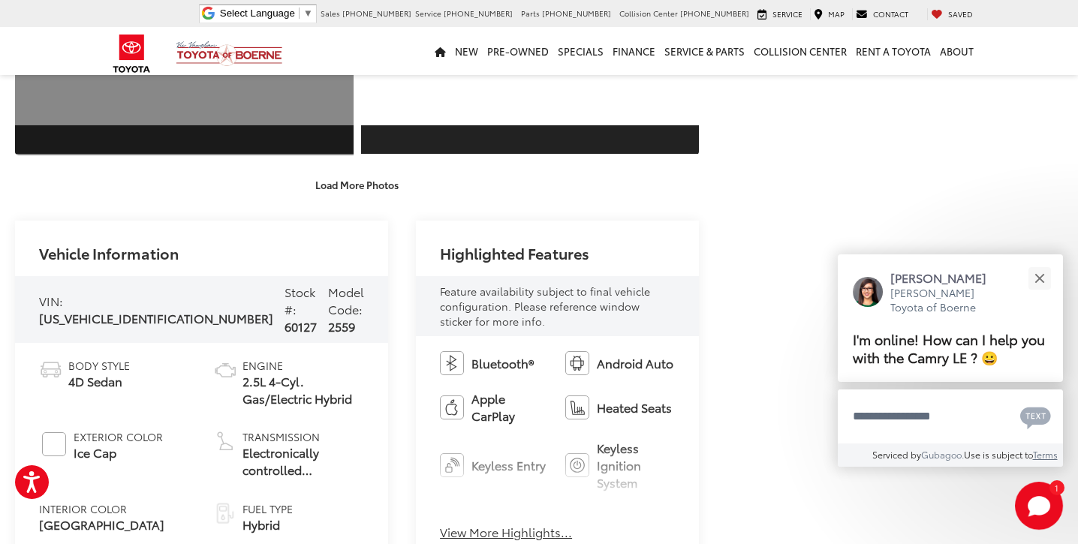
scroll to position [2997, 0]
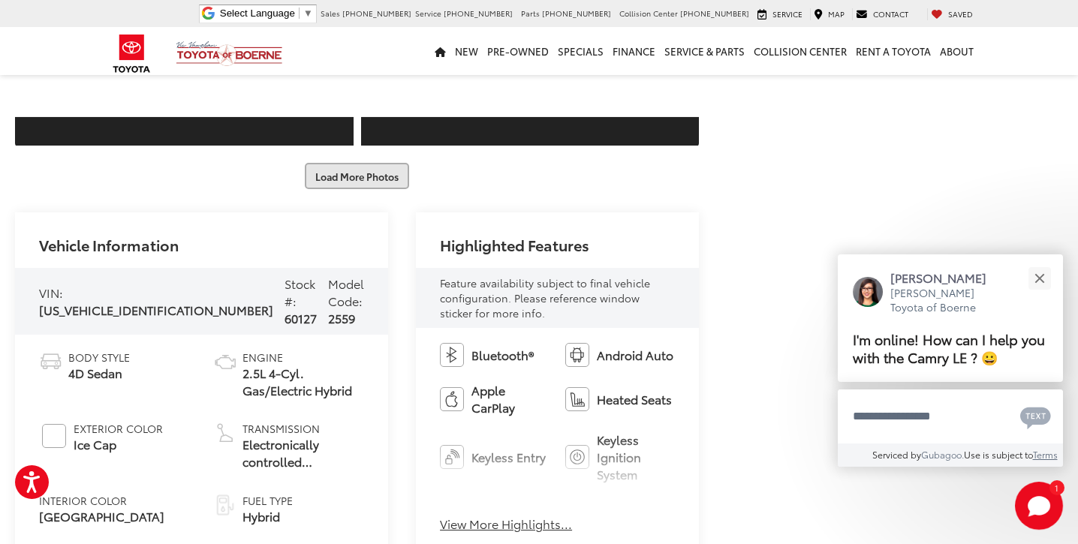
click at [355, 176] on button "Load More Photos" at bounding box center [357, 176] width 104 height 26
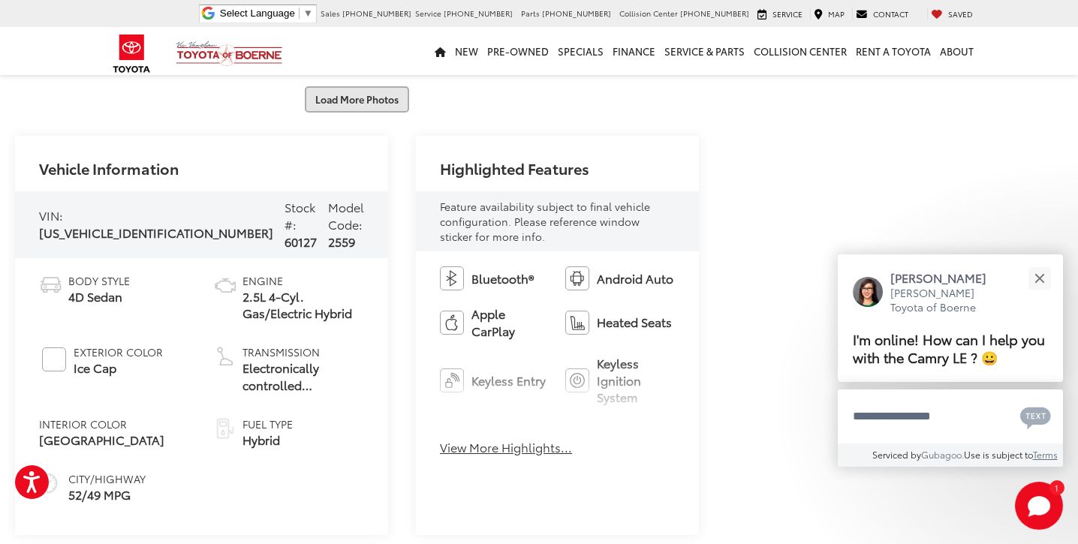
scroll to position [3607, 0]
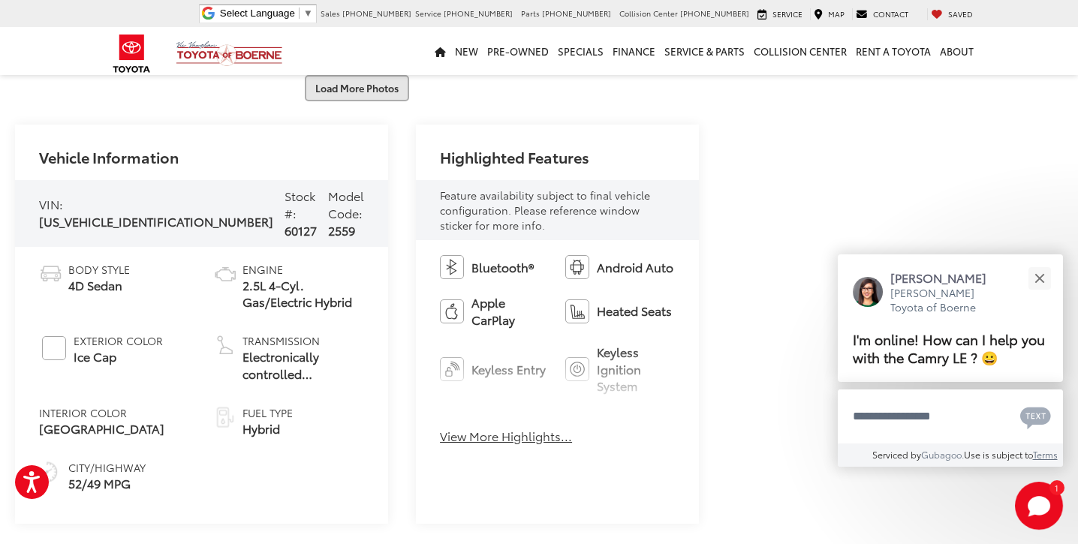
click at [351, 99] on button "Load More Photos" at bounding box center [357, 88] width 104 height 26
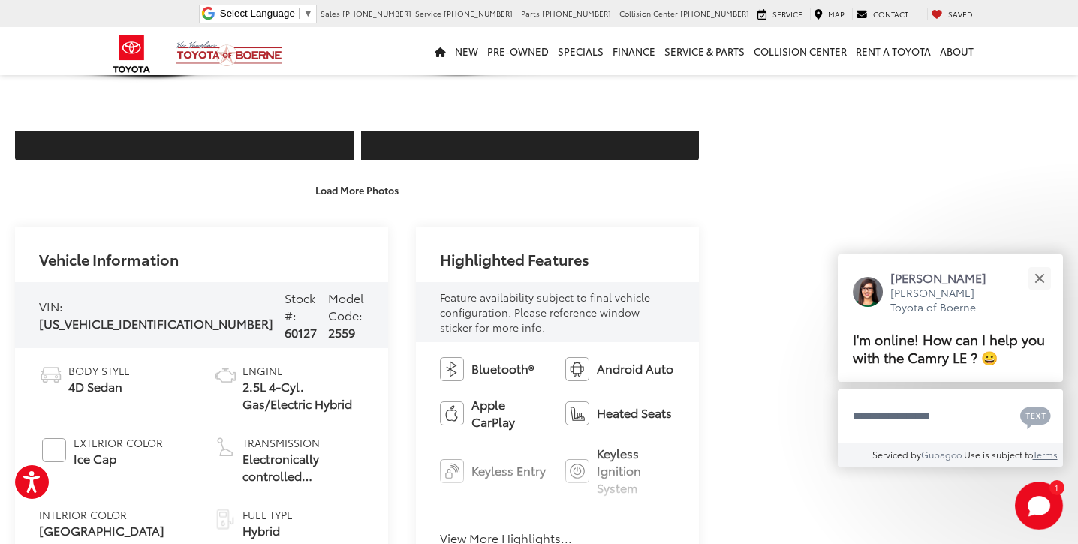
scroll to position [4034, 0]
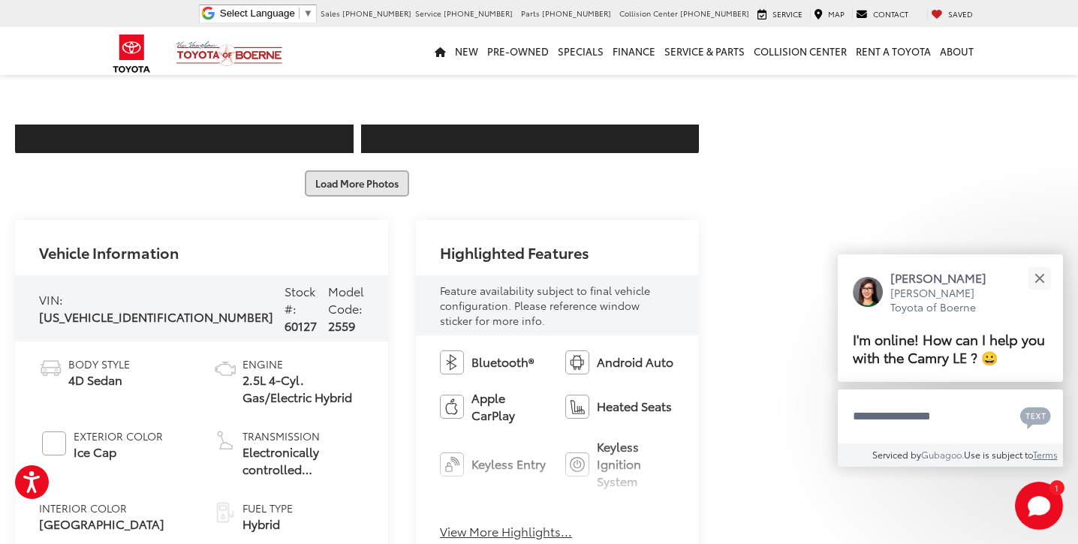
click at [359, 187] on button "Load More Photos" at bounding box center [357, 183] width 104 height 26
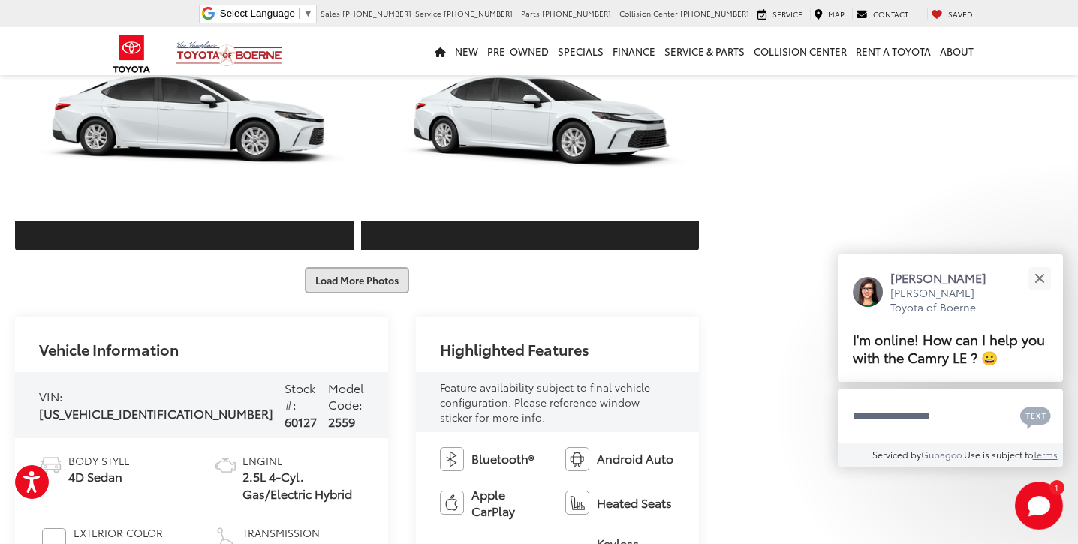
scroll to position [4498, 0]
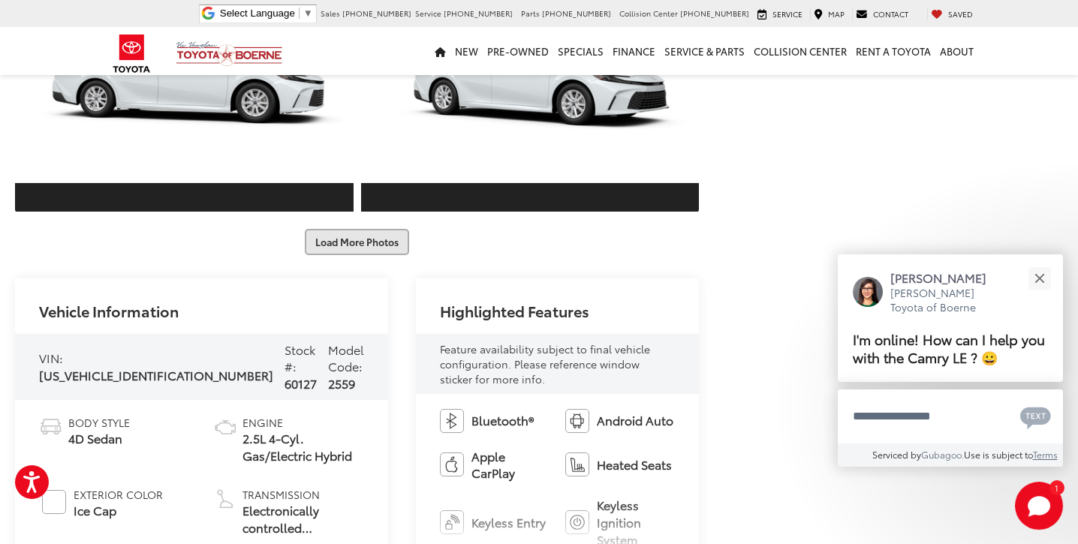
click at [358, 244] on button "Load More Photos" at bounding box center [357, 242] width 104 height 26
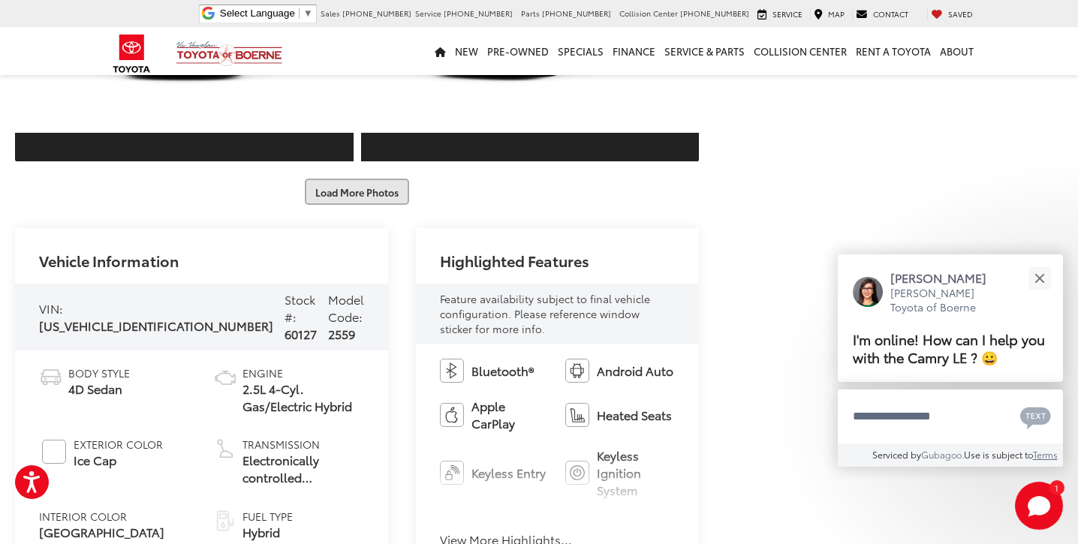
scroll to position [5090, 0]
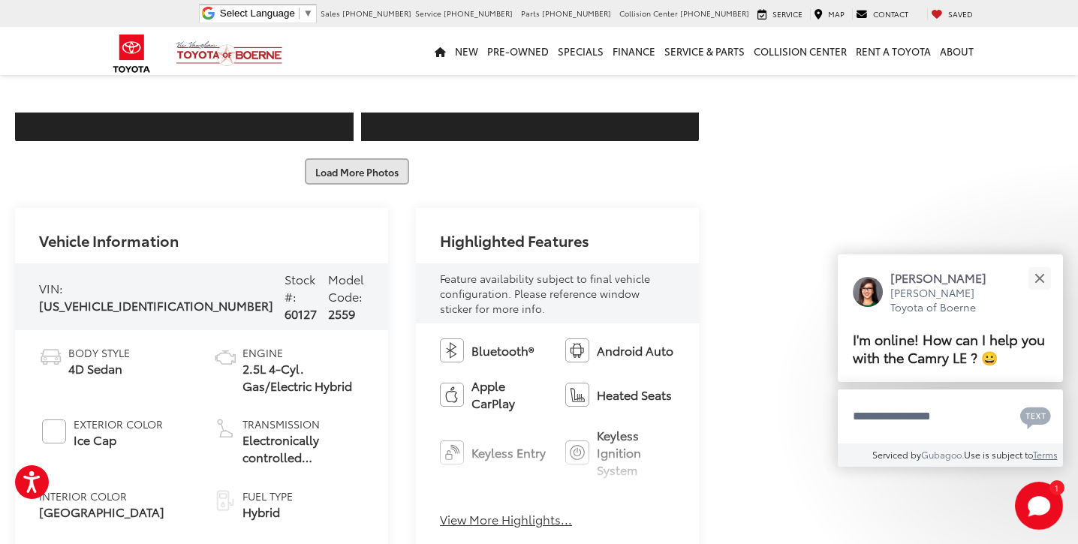
click at [353, 180] on button "Load More Photos" at bounding box center [357, 171] width 104 height 26
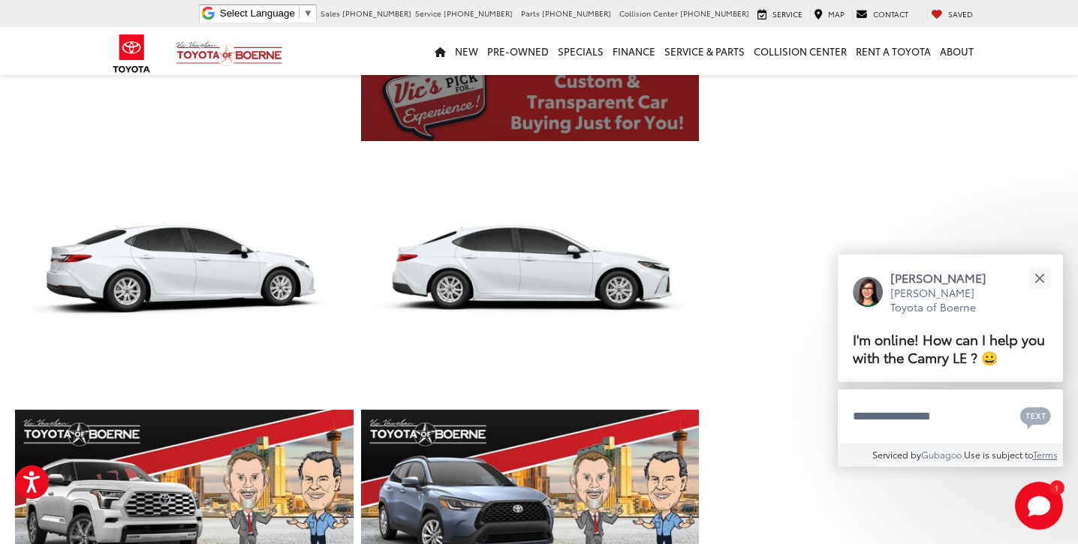
scroll to position [1696, 0]
